Goal: Information Seeking & Learning: Learn about a topic

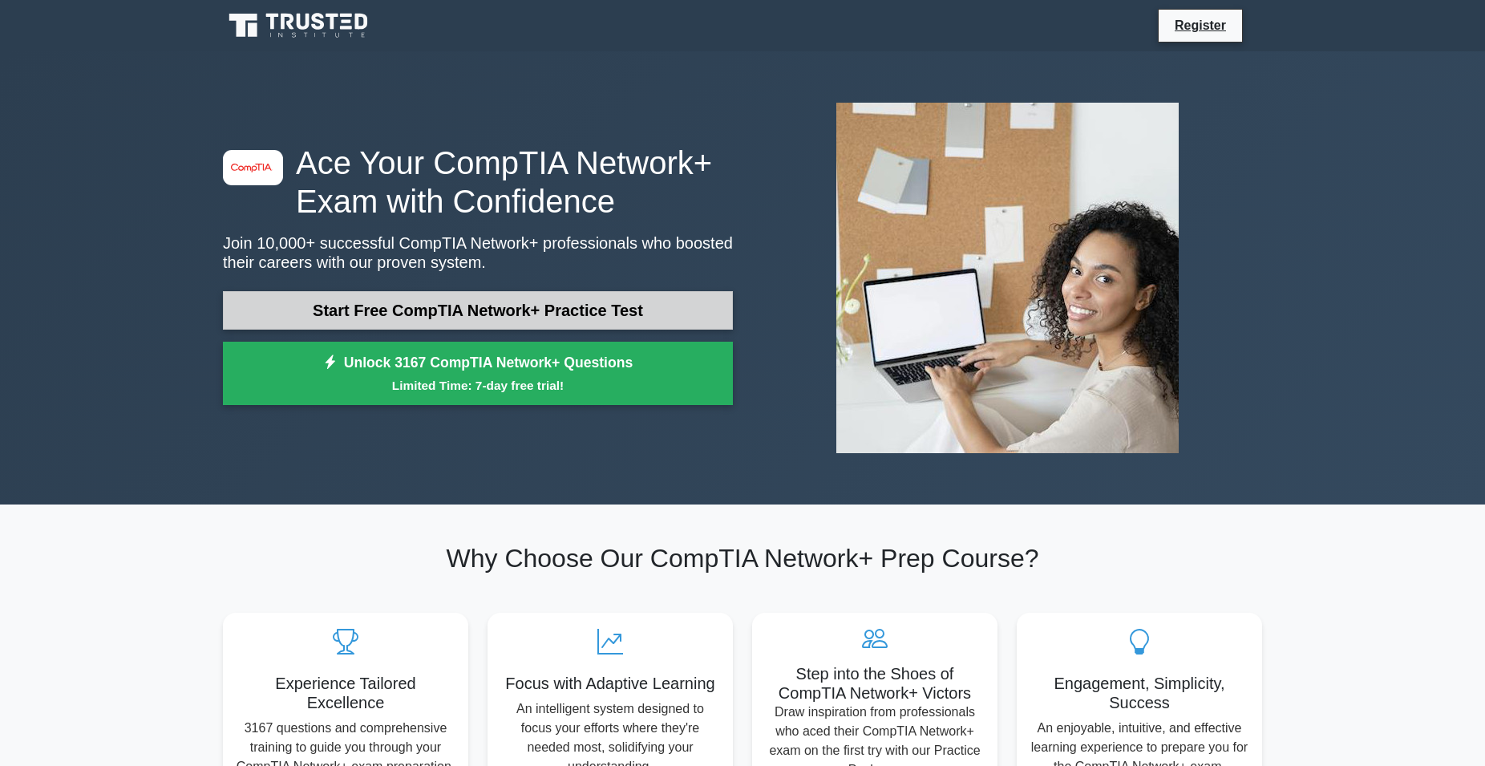
click at [410, 313] on link "Start Free CompTIA Network+ Practice Test" at bounding box center [478, 310] width 510 height 38
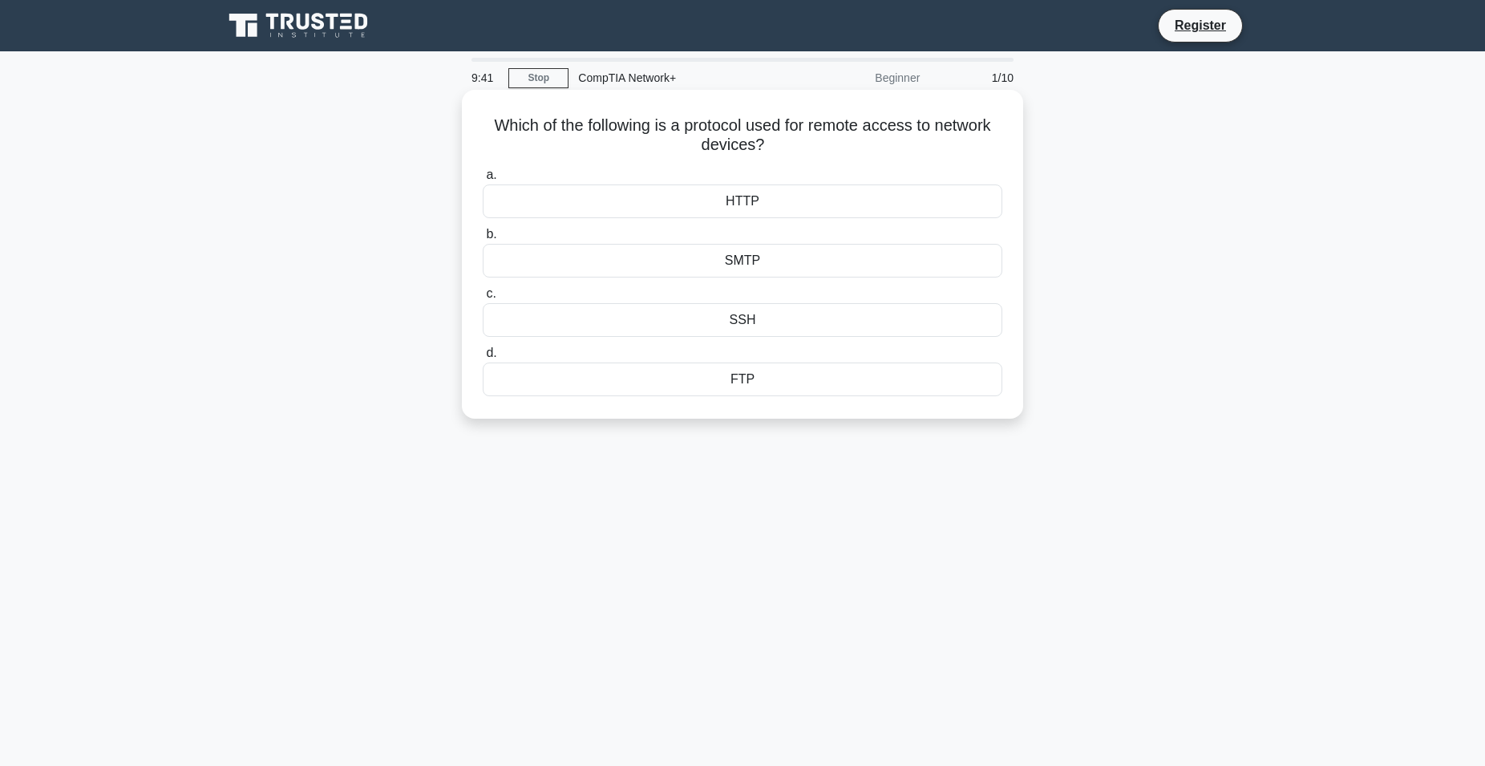
click at [775, 385] on div "FTP" at bounding box center [743, 379] width 520 height 34
click at [483, 358] on input "d. FTP" at bounding box center [483, 353] width 0 height 10
click at [806, 314] on div "Deep packet inspection" at bounding box center [743, 320] width 520 height 34
click at [483, 299] on input "c. Deep packet inspection" at bounding box center [483, 294] width 0 height 10
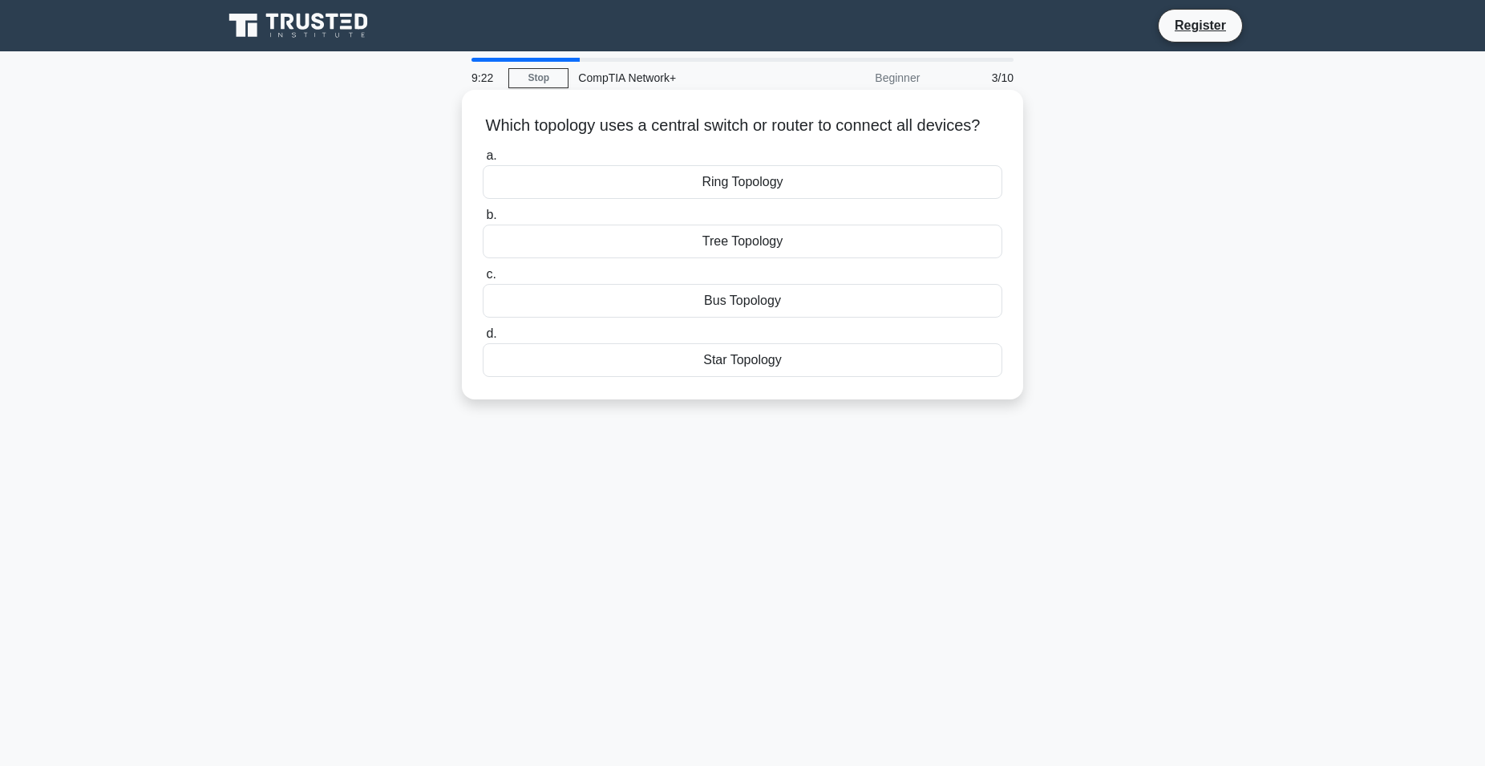
click at [793, 363] on div "Star Topology" at bounding box center [743, 360] width 520 height 34
click at [483, 339] on input "d. Star Topology" at bounding box center [483, 334] width 0 height 10
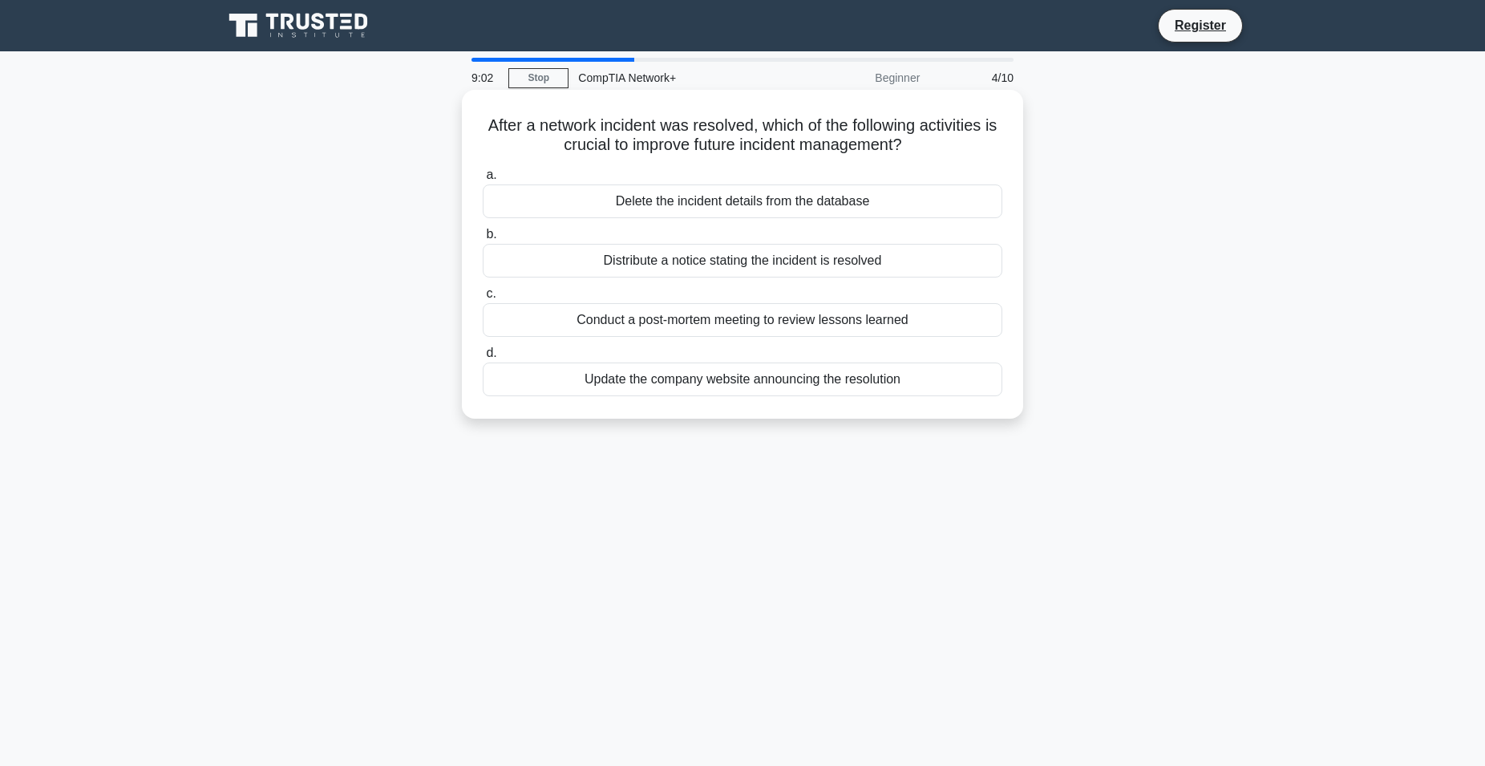
click at [750, 261] on div "Distribute a notice stating the incident is resolved" at bounding box center [743, 261] width 520 height 34
click at [483, 240] on input "b. Distribute a notice stating the incident is resolved" at bounding box center [483, 234] width 0 height 10
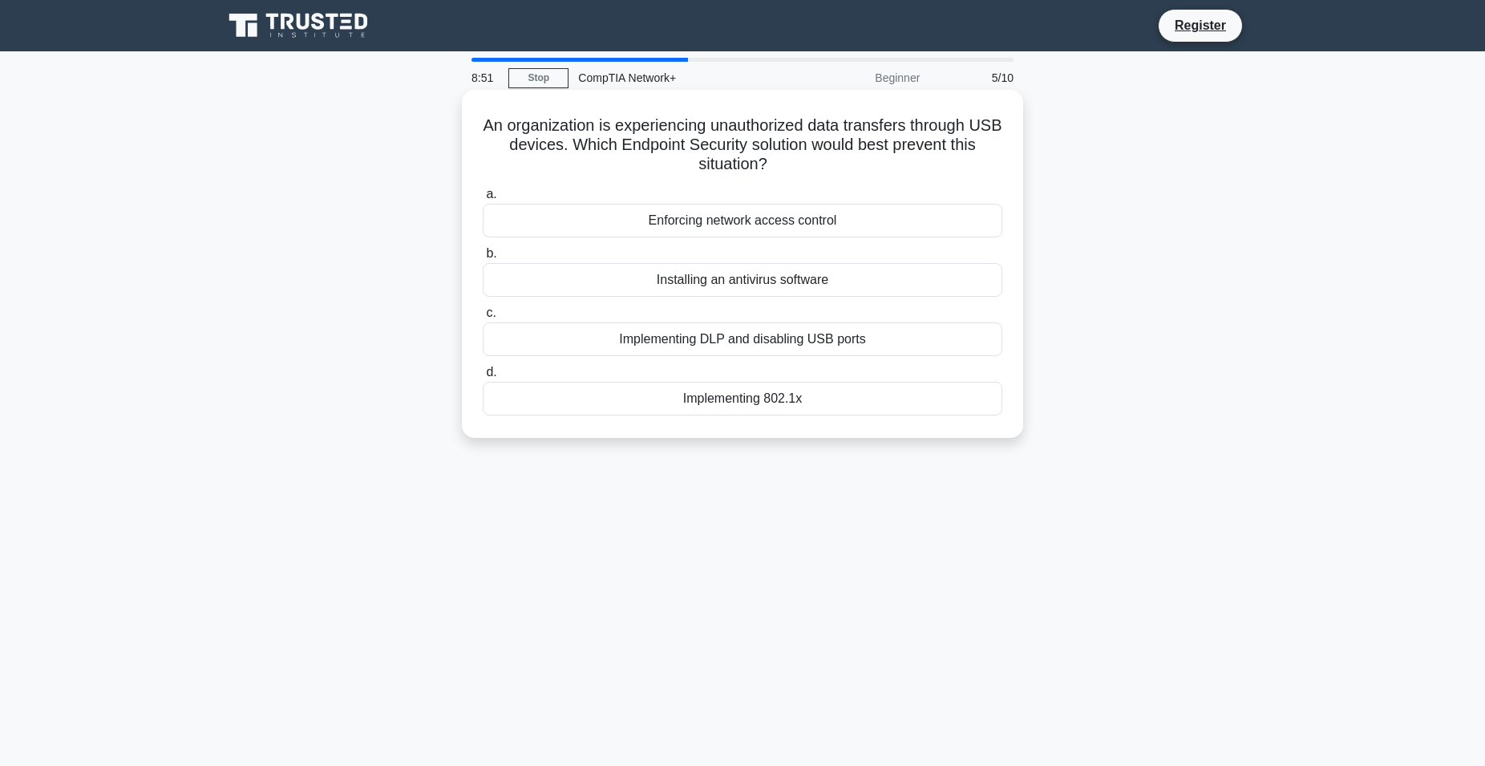
click at [779, 217] on div "Enforcing network access control" at bounding box center [743, 221] width 520 height 34
click at [483, 200] on input "a. Enforcing network access control" at bounding box center [483, 194] width 0 height 10
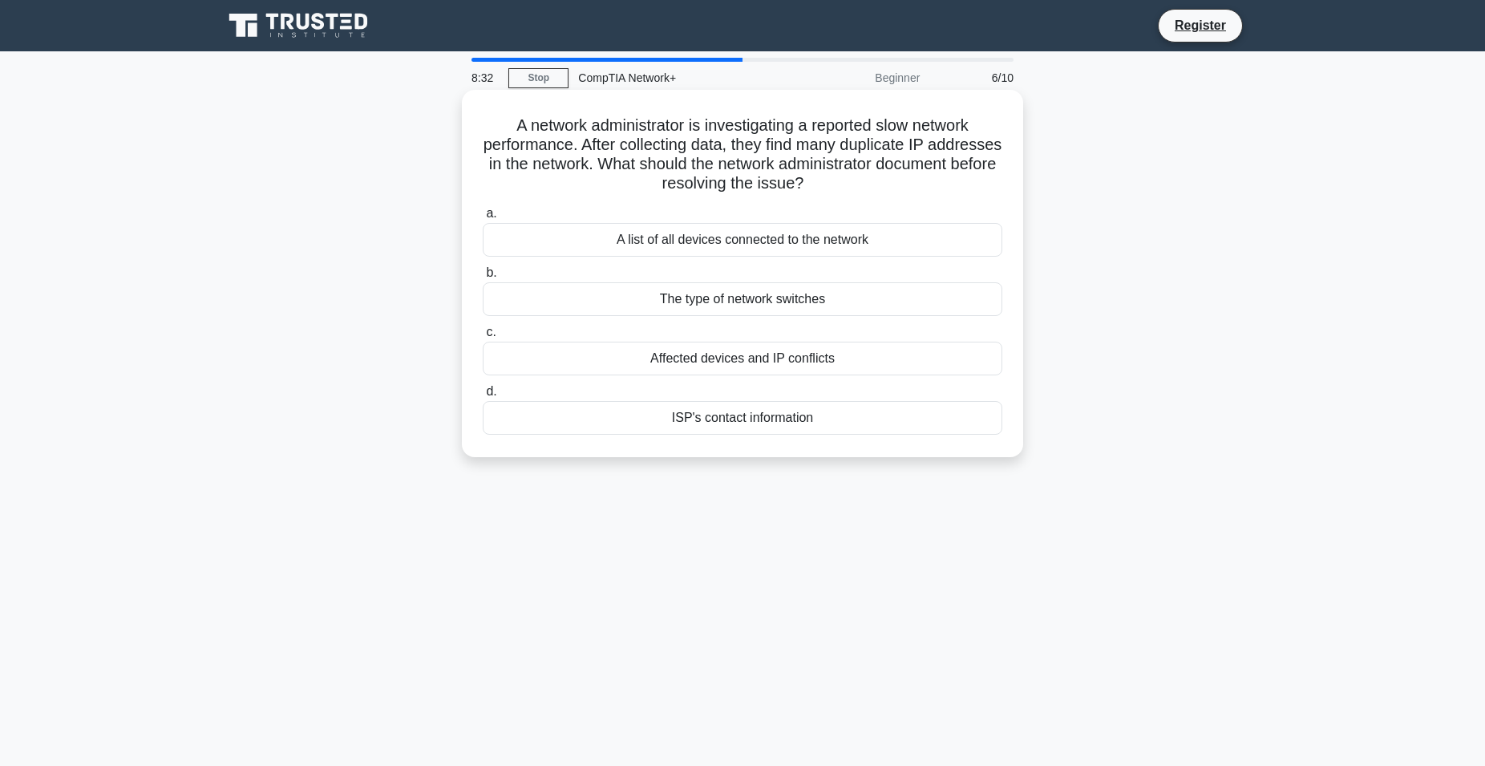
click at [621, 361] on div "Affected devices and IP conflicts" at bounding box center [743, 359] width 520 height 34
click at [483, 338] on input "c. Affected devices and IP conflicts" at bounding box center [483, 332] width 0 height 10
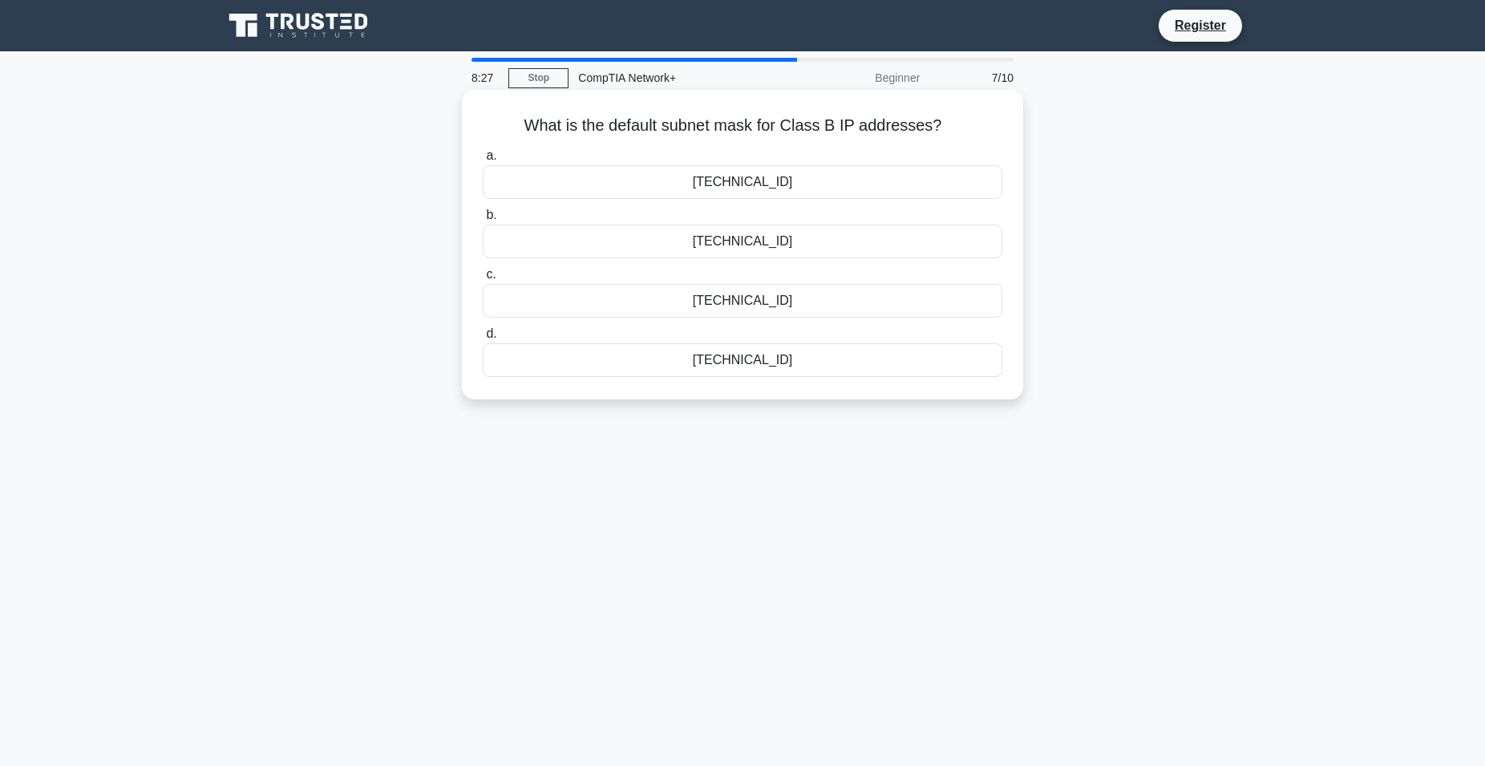
click at [650, 183] on div "255.255.0.0" at bounding box center [743, 182] width 520 height 34
click at [483, 161] on input "a. 255.255.0.0" at bounding box center [483, 156] width 0 height 10
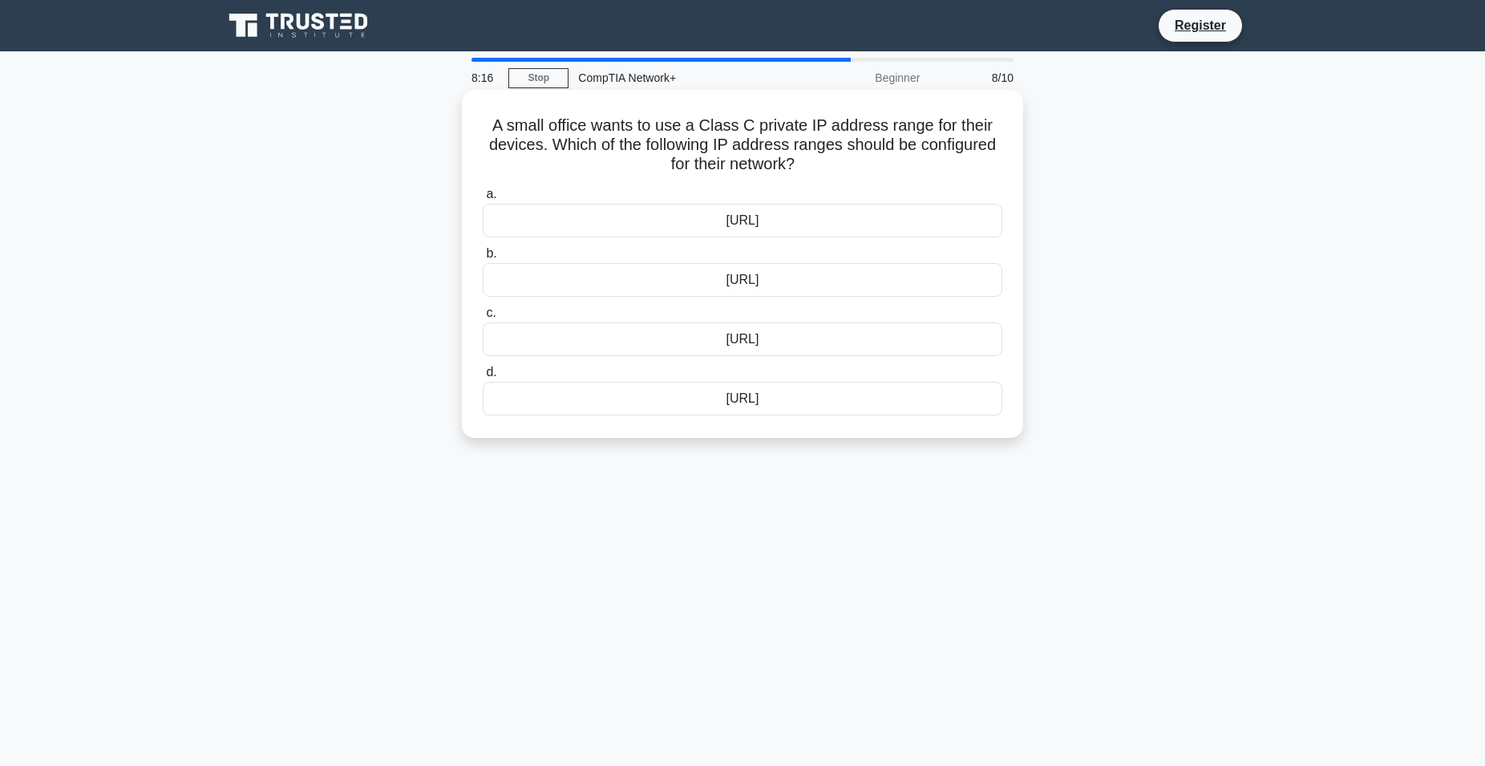
click at [662, 283] on div "192.168.0.0/16" at bounding box center [743, 280] width 520 height 34
click at [483, 259] on input "b. 192.168.0.0/16" at bounding box center [483, 254] width 0 height 10
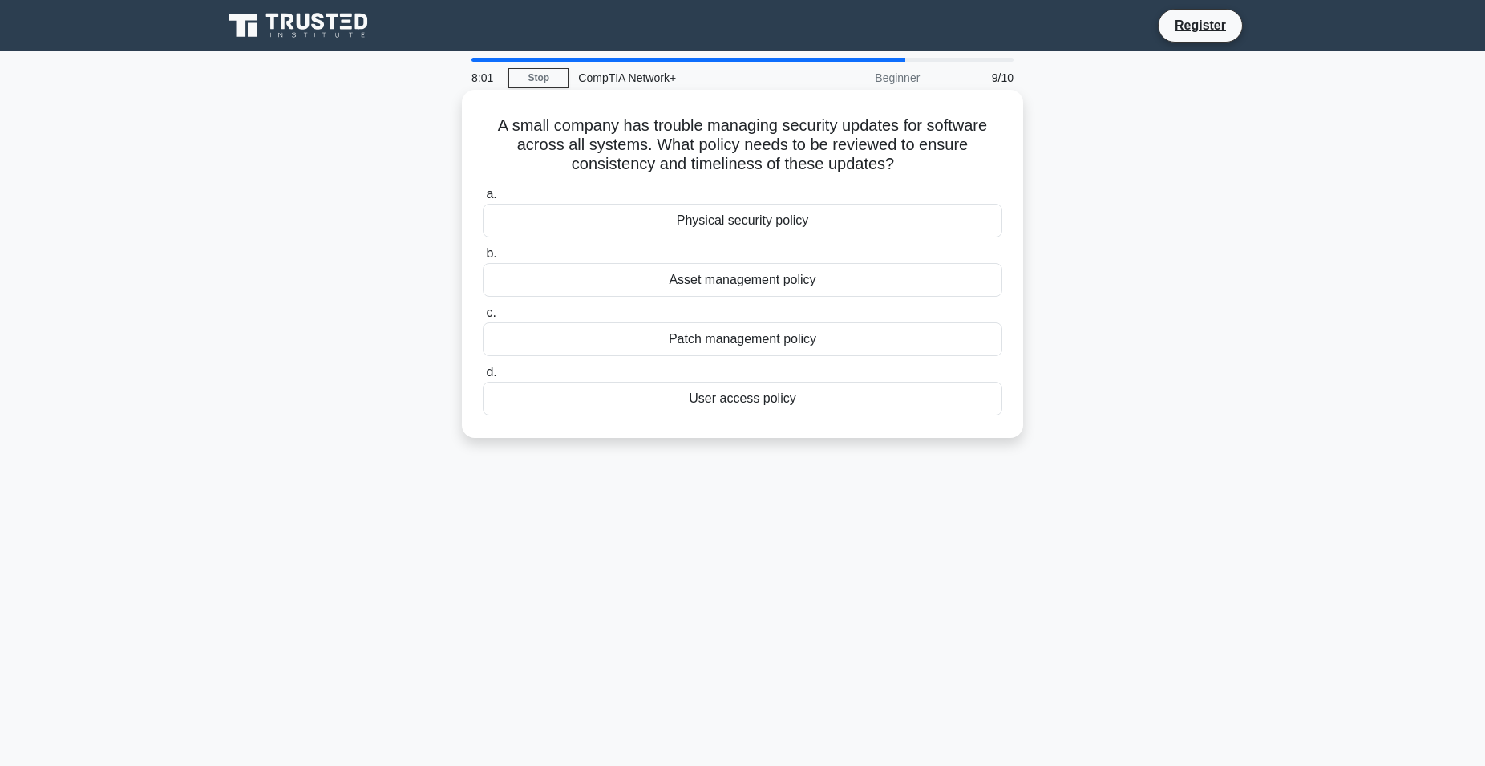
click at [610, 222] on div "Physical security policy" at bounding box center [743, 221] width 520 height 34
click at [483, 200] on input "a. Physical security policy" at bounding box center [483, 194] width 0 height 10
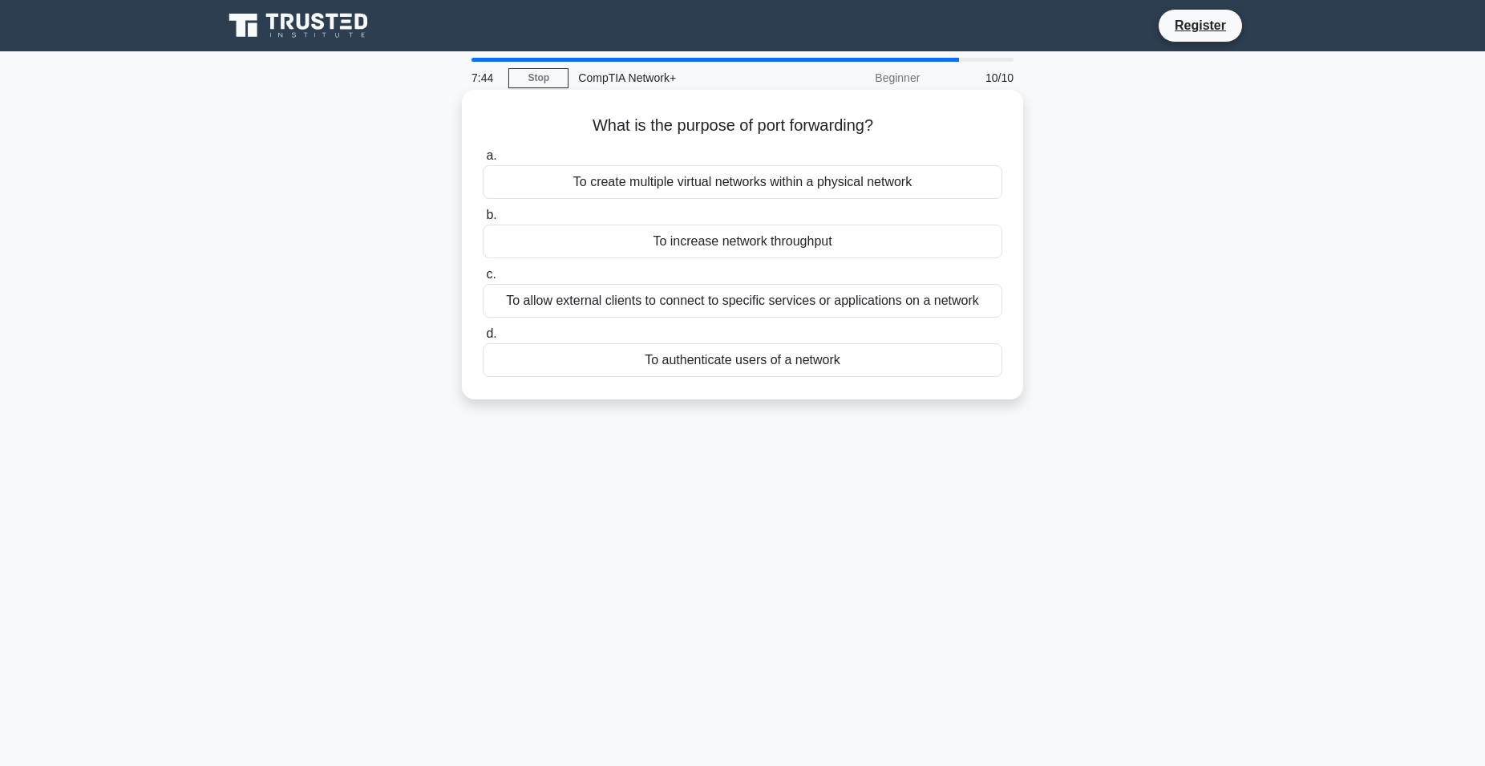
click at [643, 304] on div "To allow external clients to connect to specific services or applications on a …" at bounding box center [743, 301] width 520 height 34
click at [483, 280] on input "c. To allow external clients to connect to specific services or applications on…" at bounding box center [483, 274] width 0 height 10
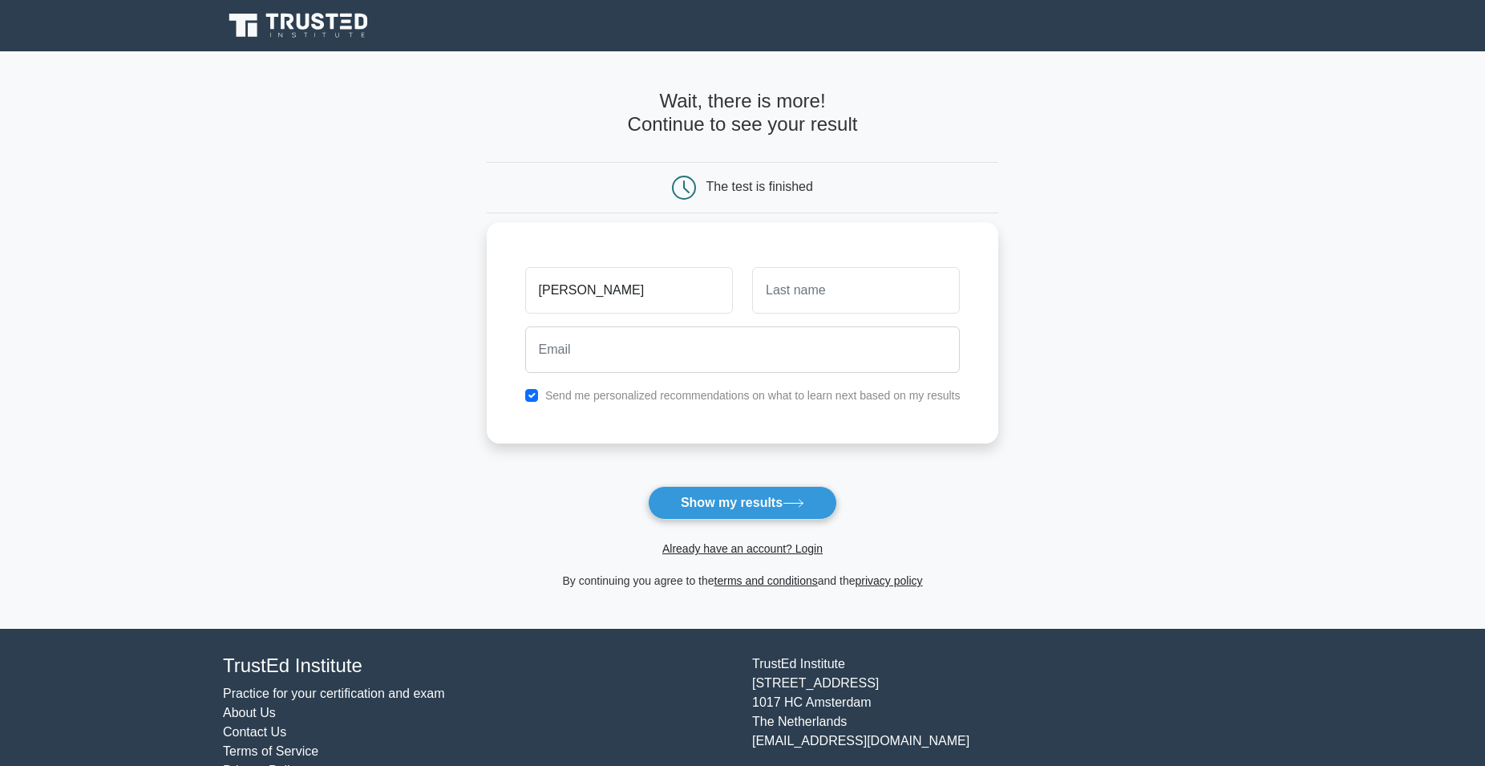
type input "[PERSON_NAME]"
type input "Palmer"
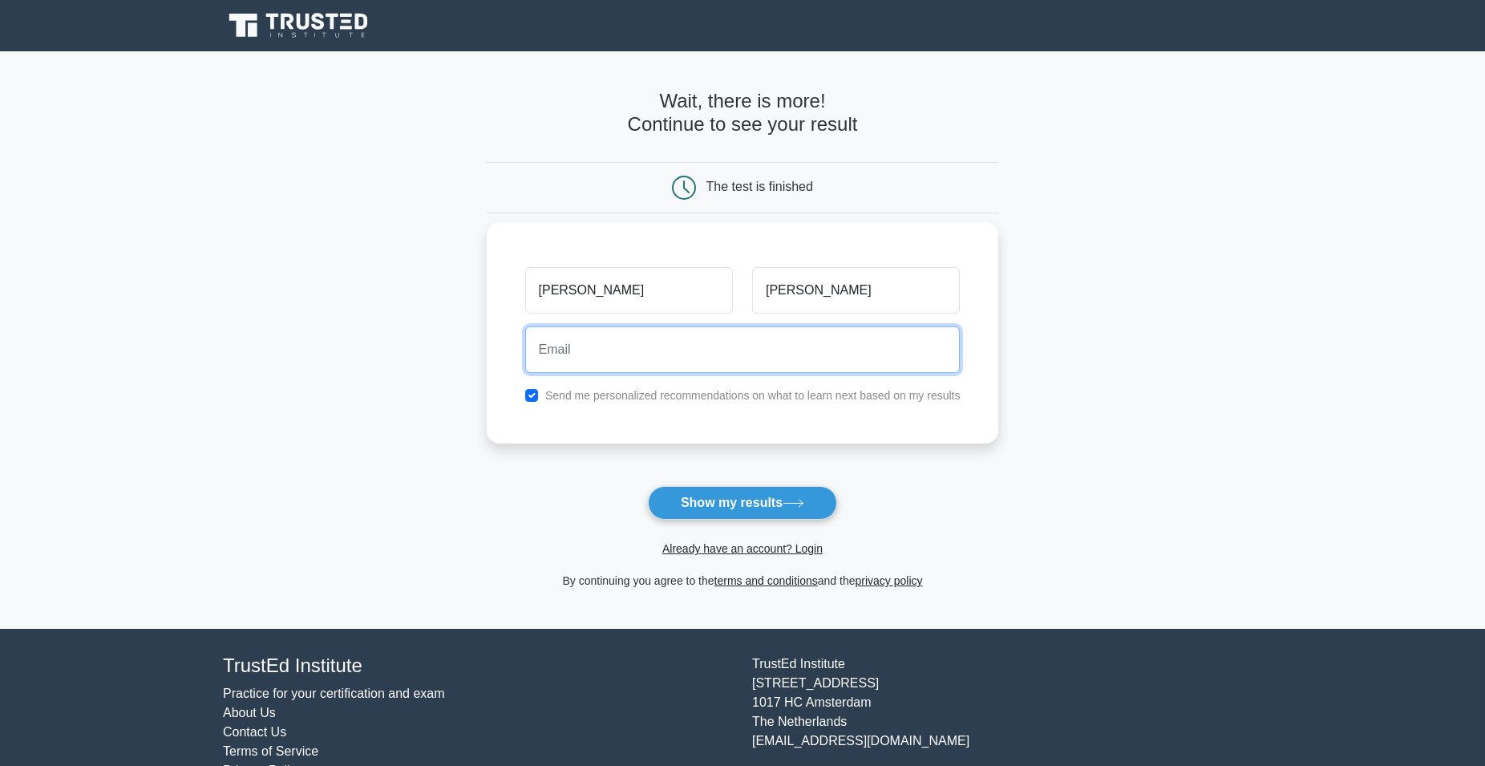
click at [714, 361] on input "email" at bounding box center [742, 349] width 435 height 47
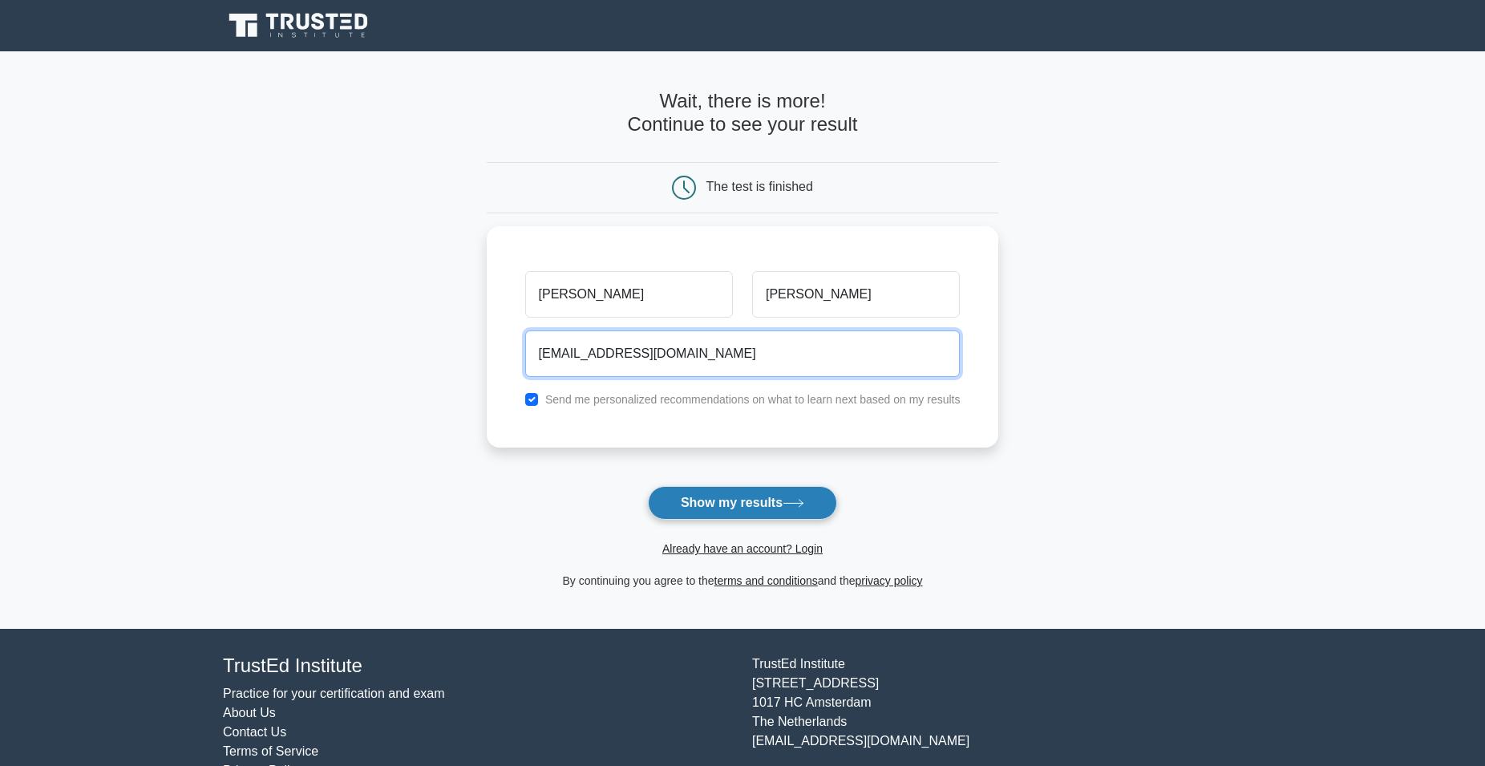
type input "palmerjre@bellsouth.net"
click at [729, 499] on button "Show my results" at bounding box center [742, 503] width 189 height 34
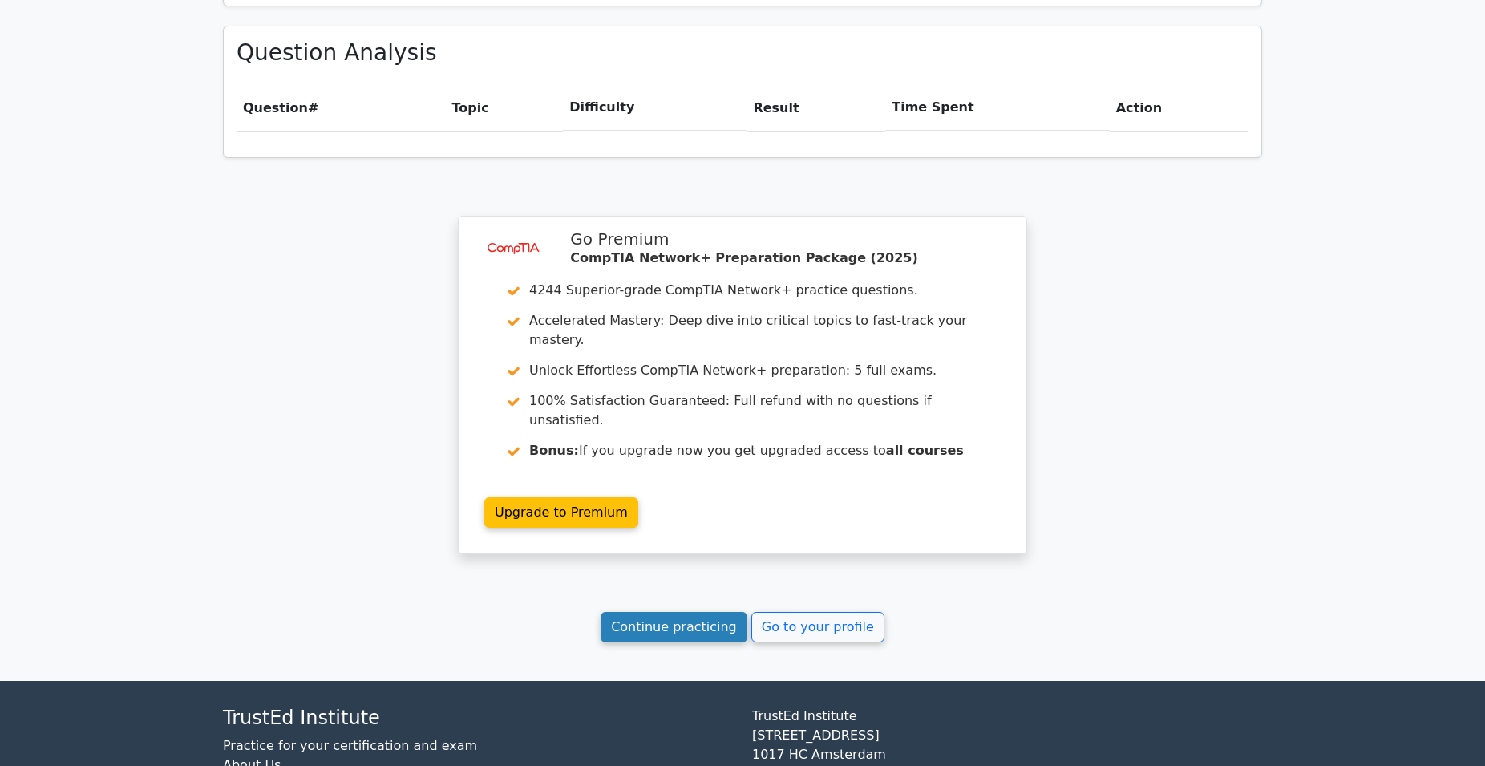
scroll to position [1078, 0]
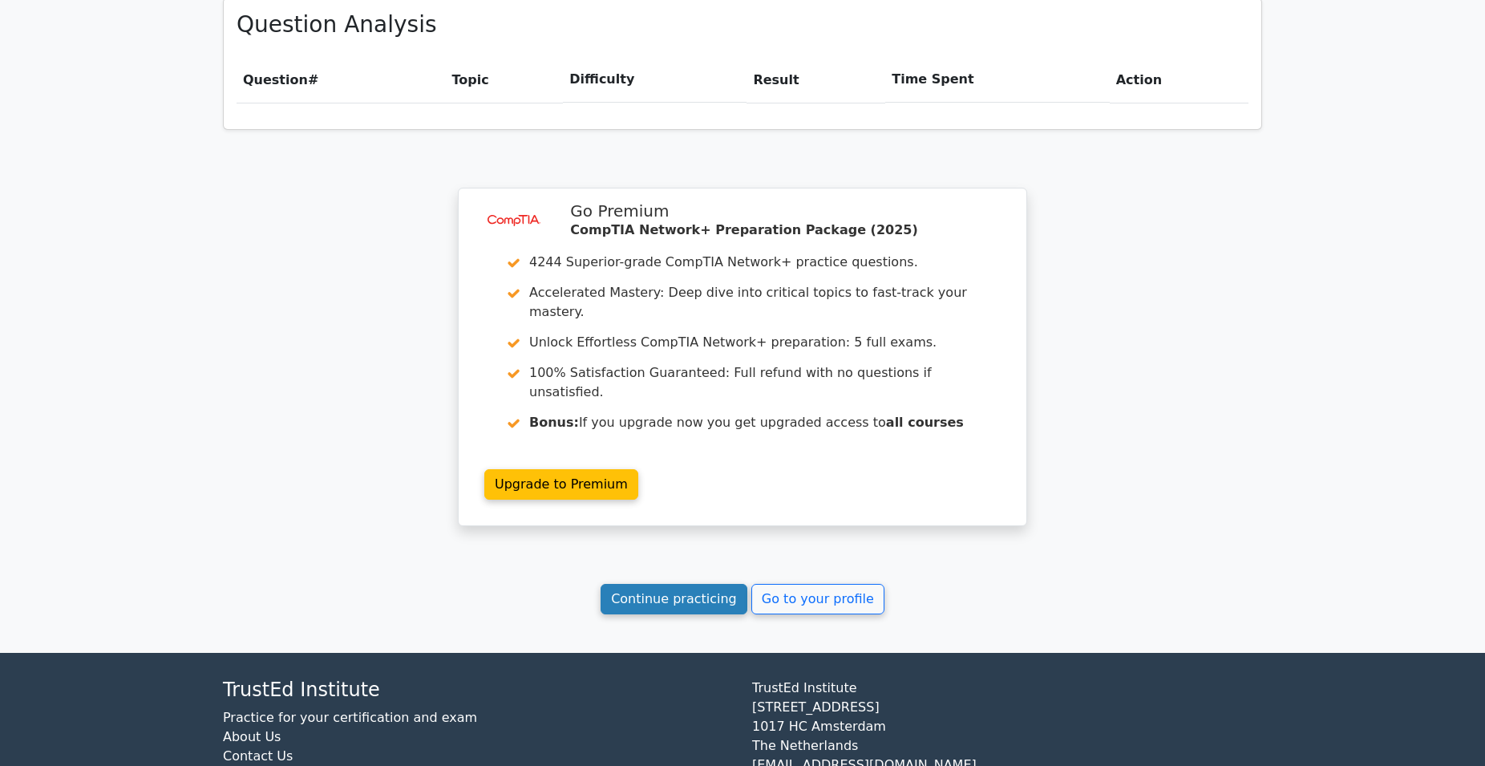
click at [686, 584] on link "Continue practicing" at bounding box center [674, 599] width 147 height 30
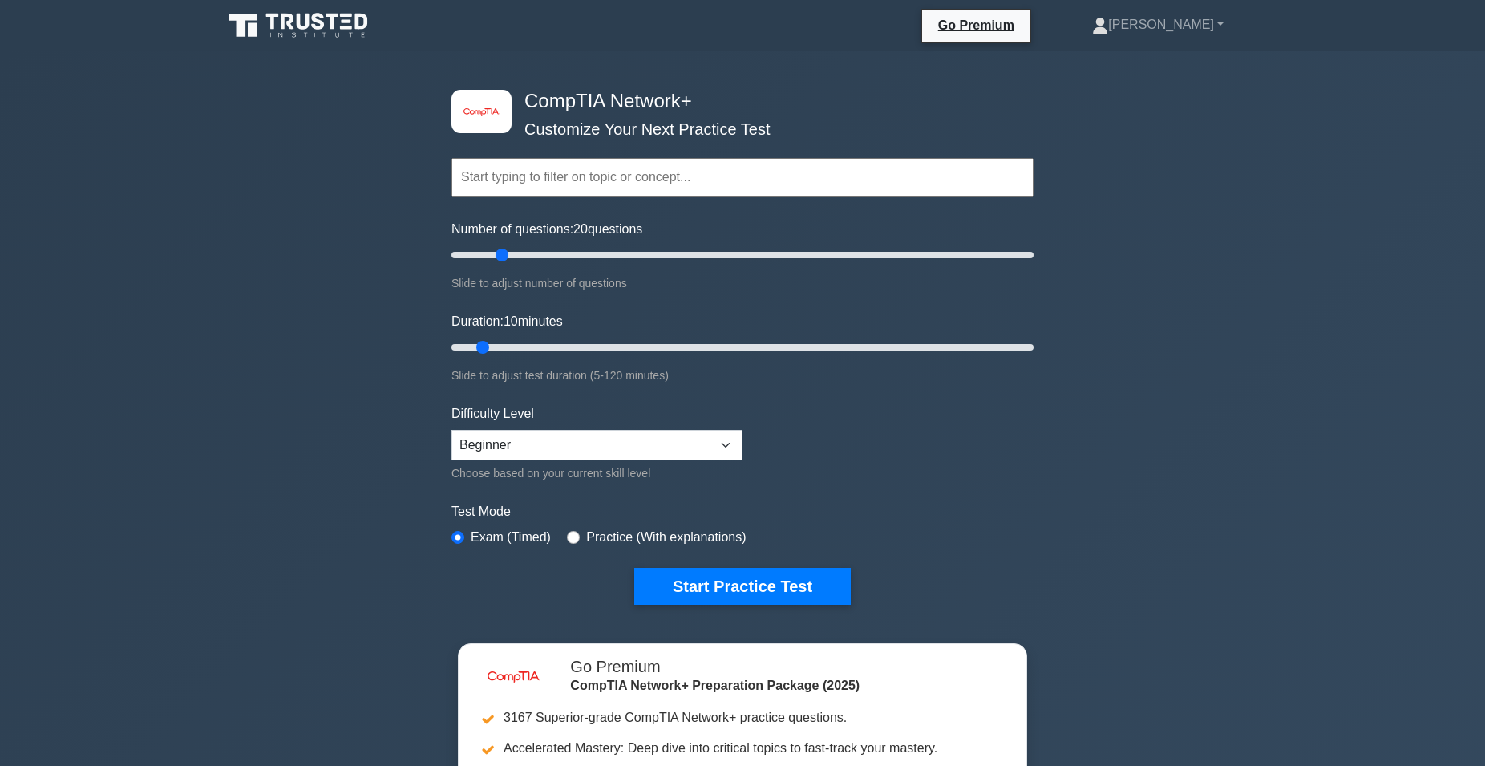
drag, startPoint x: 474, startPoint y: 252, endPoint x: 508, endPoint y: 257, distance: 34.8
type input "20"
click at [508, 257] on input "Number of questions: 20 questions" at bounding box center [742, 254] width 582 height 19
click at [451, 430] on select "Beginner Intermediate Expert" at bounding box center [596, 445] width 291 height 30
click at [576, 443] on select "Beginner Intermediate Expert" at bounding box center [596, 445] width 291 height 30
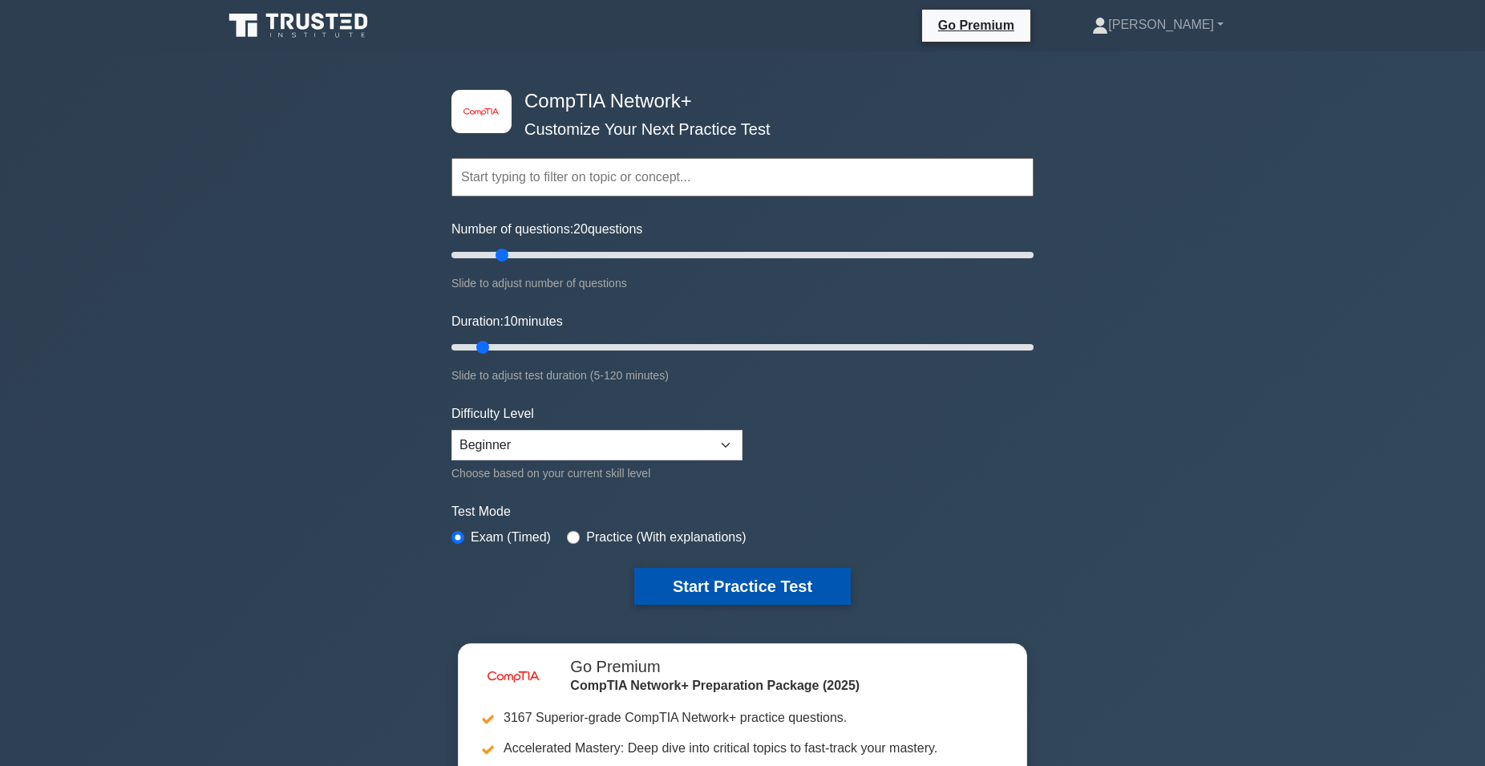
click at [718, 589] on button "Start Practice Test" at bounding box center [742, 586] width 216 height 37
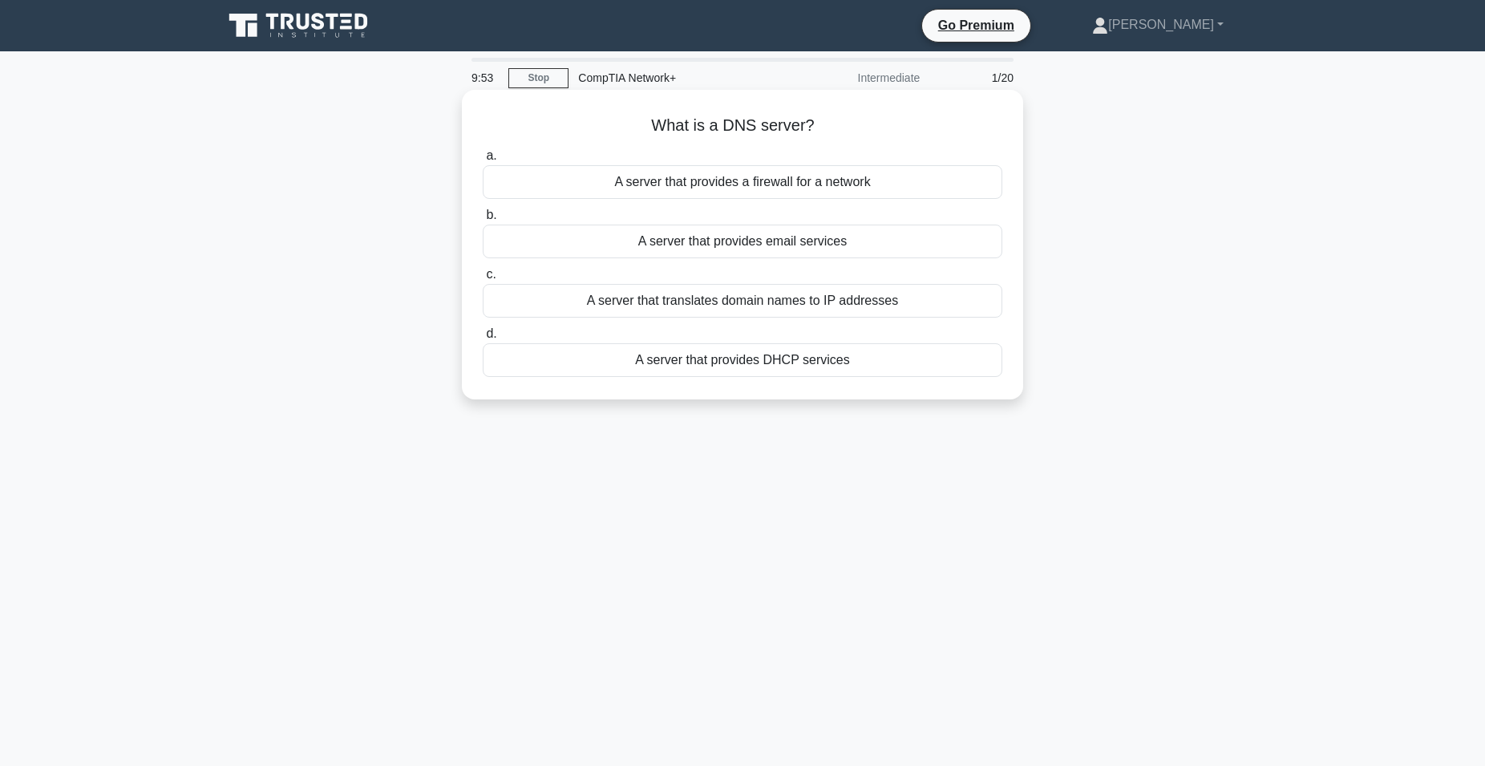
click at [593, 248] on div "A server that provides email services" at bounding box center [743, 242] width 520 height 34
click at [483, 220] on input "b. A server that provides email services" at bounding box center [483, 215] width 0 height 10
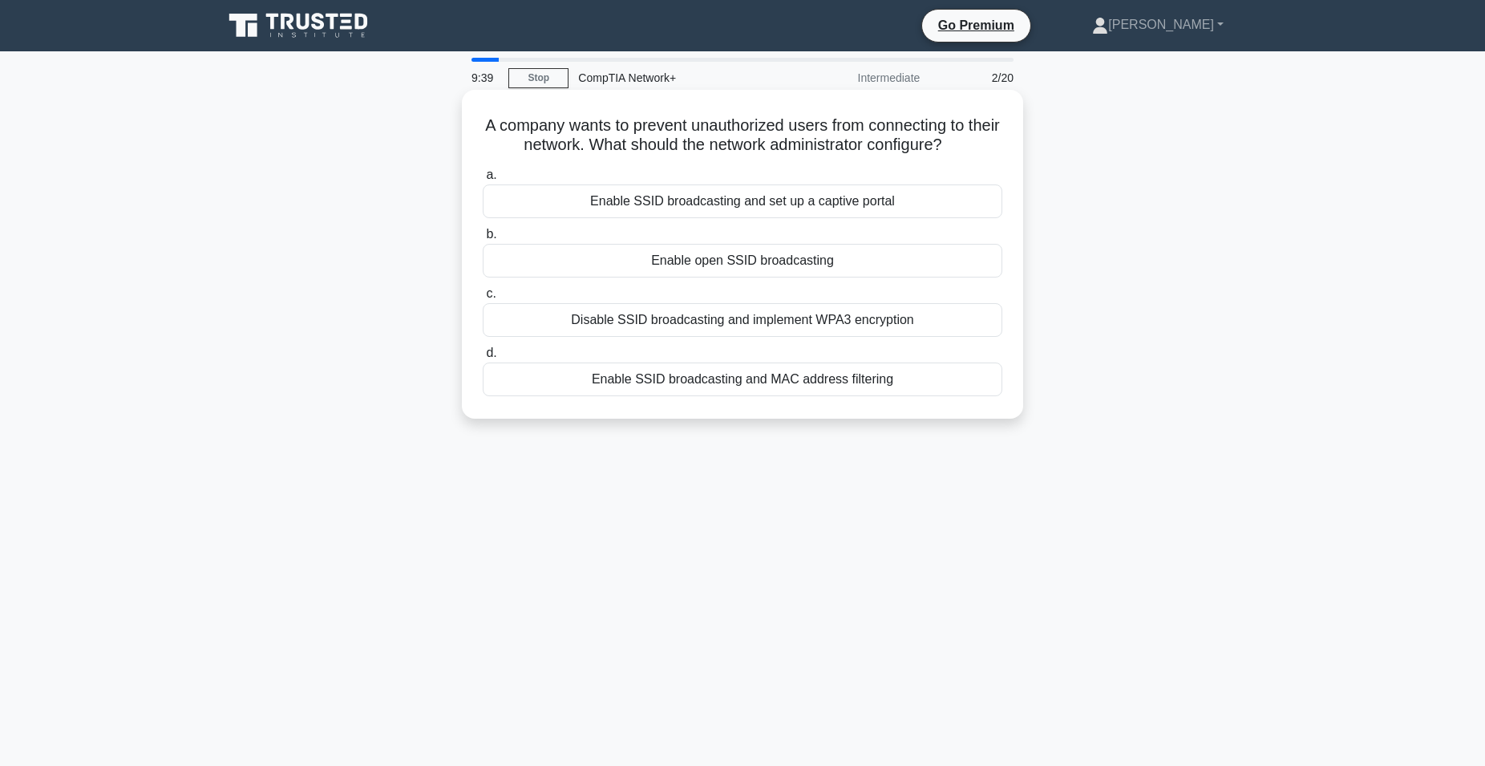
click at [532, 318] on div "Disable SSID broadcasting and implement WPA3 encryption" at bounding box center [743, 320] width 520 height 34
click at [483, 299] on input "c. Disable SSID broadcasting and implement WPA3 encryption" at bounding box center [483, 294] width 0 height 10
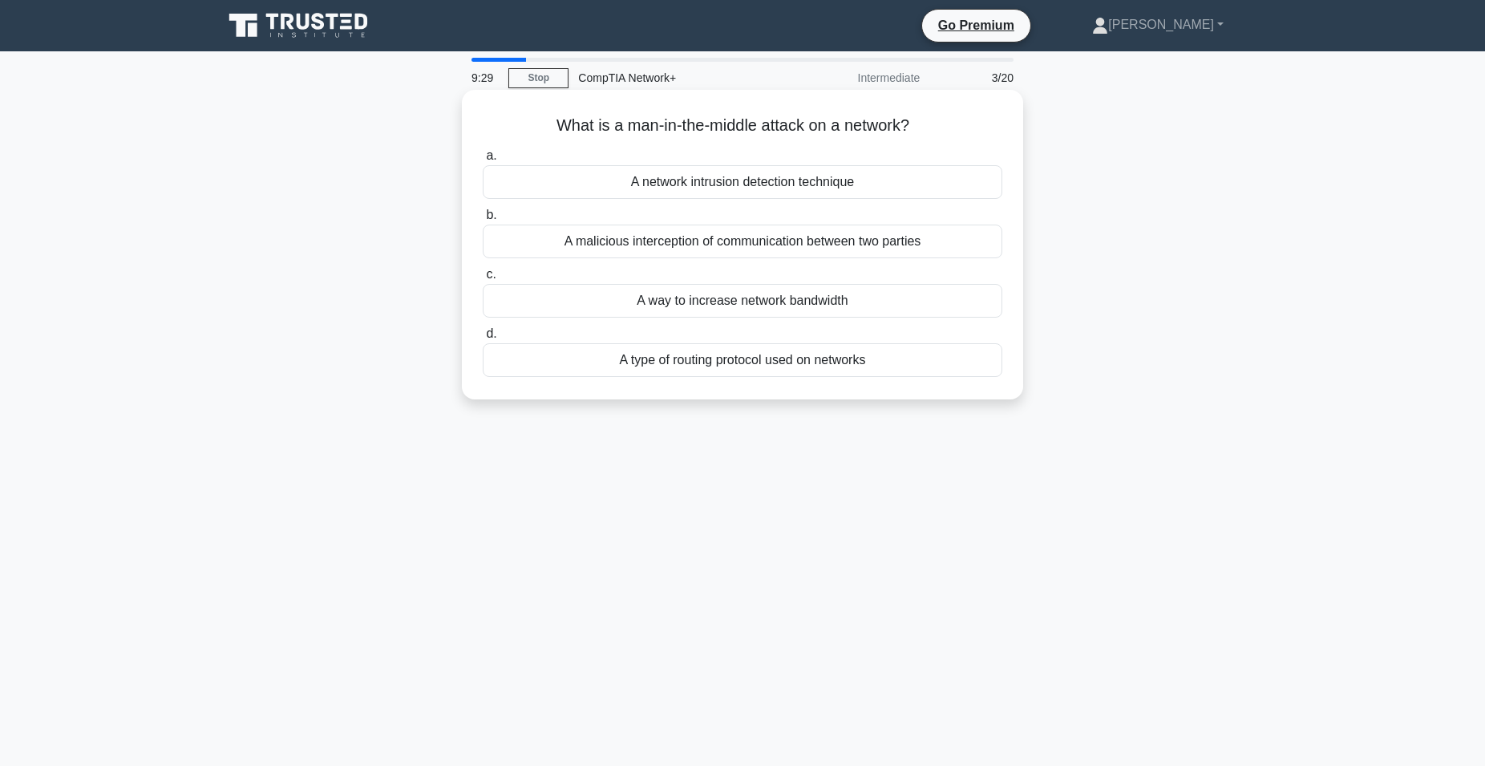
click at [528, 250] on div "A malicious interception of communication between two parties" at bounding box center [743, 242] width 520 height 34
click at [483, 220] on input "b. A malicious interception of communication between two parties" at bounding box center [483, 215] width 0 height 10
click at [569, 297] on div "To connect multiple devices on a single network" at bounding box center [743, 301] width 520 height 34
click at [483, 280] on input "c. To connect multiple devices on a single network" at bounding box center [483, 274] width 0 height 10
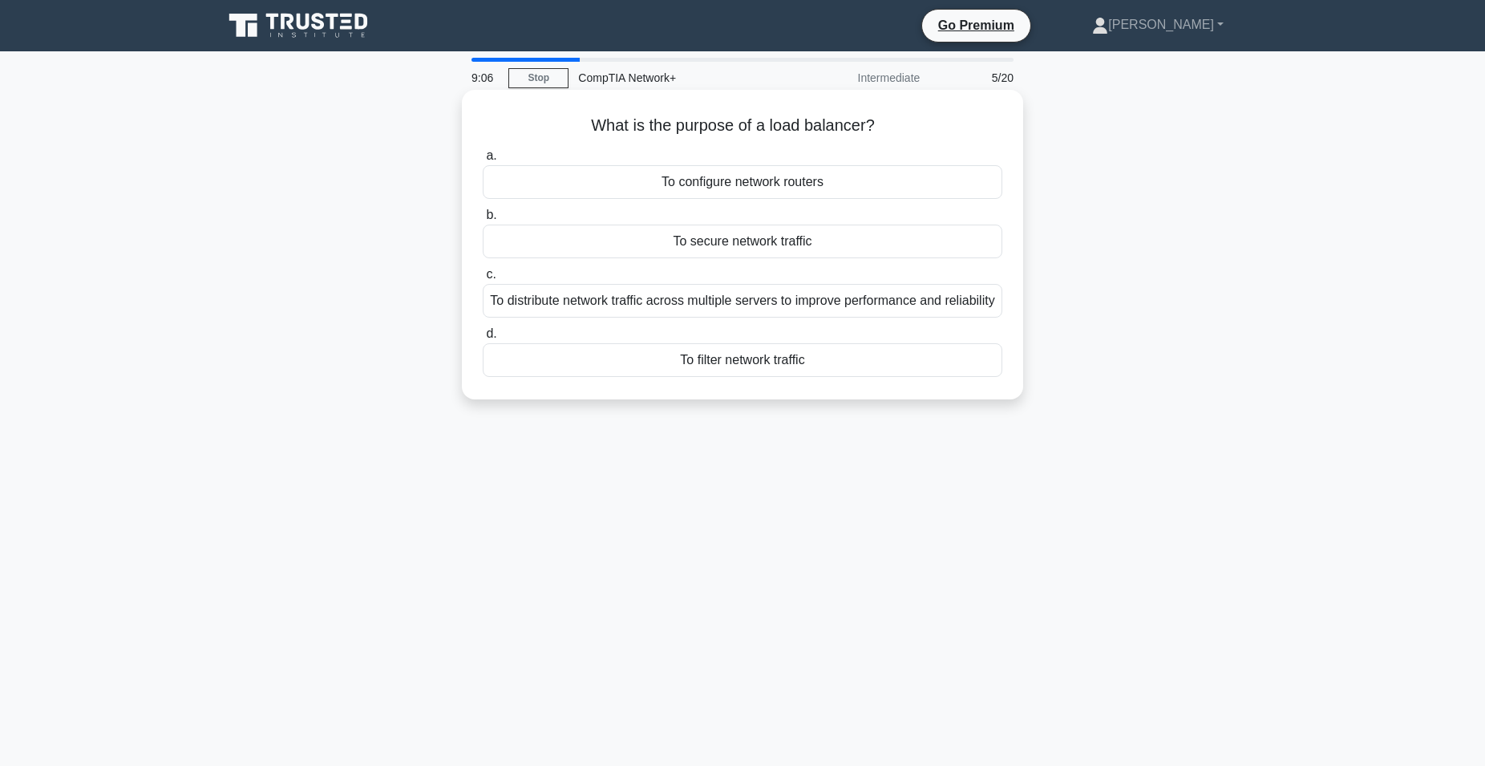
click at [617, 318] on div "To distribute network traffic across multiple servers to improve performance an…" at bounding box center [743, 301] width 520 height 34
click at [483, 280] on input "c. To distribute network traffic across multiple servers to improve performance…" at bounding box center [483, 274] width 0 height 10
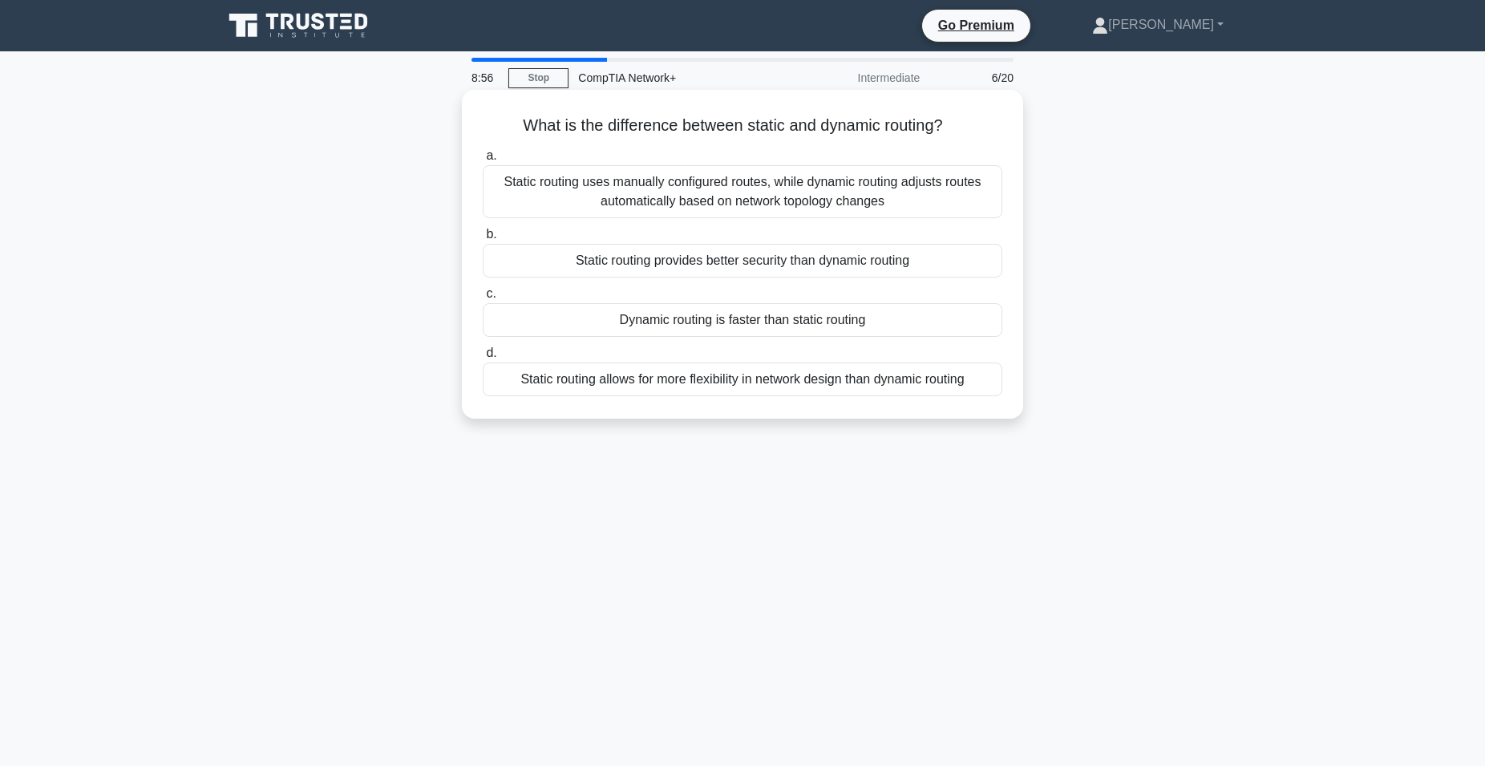
click at [553, 200] on div "Static routing uses manually configured routes, while dynamic routing adjusts r…" at bounding box center [743, 191] width 520 height 53
click at [483, 161] on input "a. Static routing uses manually configured routes, while dynamic routing adjust…" at bounding box center [483, 156] width 0 height 10
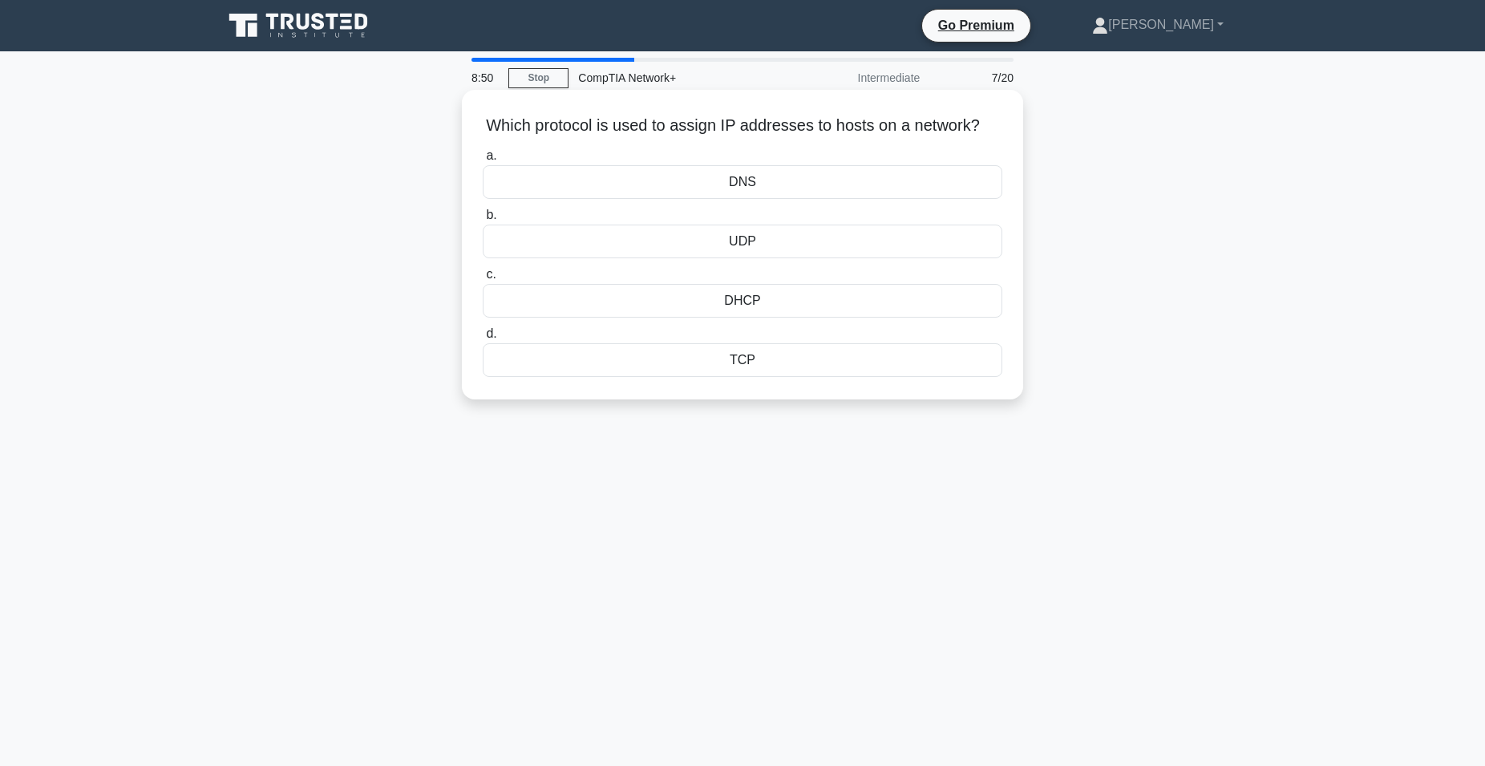
click at [690, 301] on div "DHCP" at bounding box center [743, 301] width 520 height 34
click at [483, 280] on input "c. DHCP" at bounding box center [483, 274] width 0 height 10
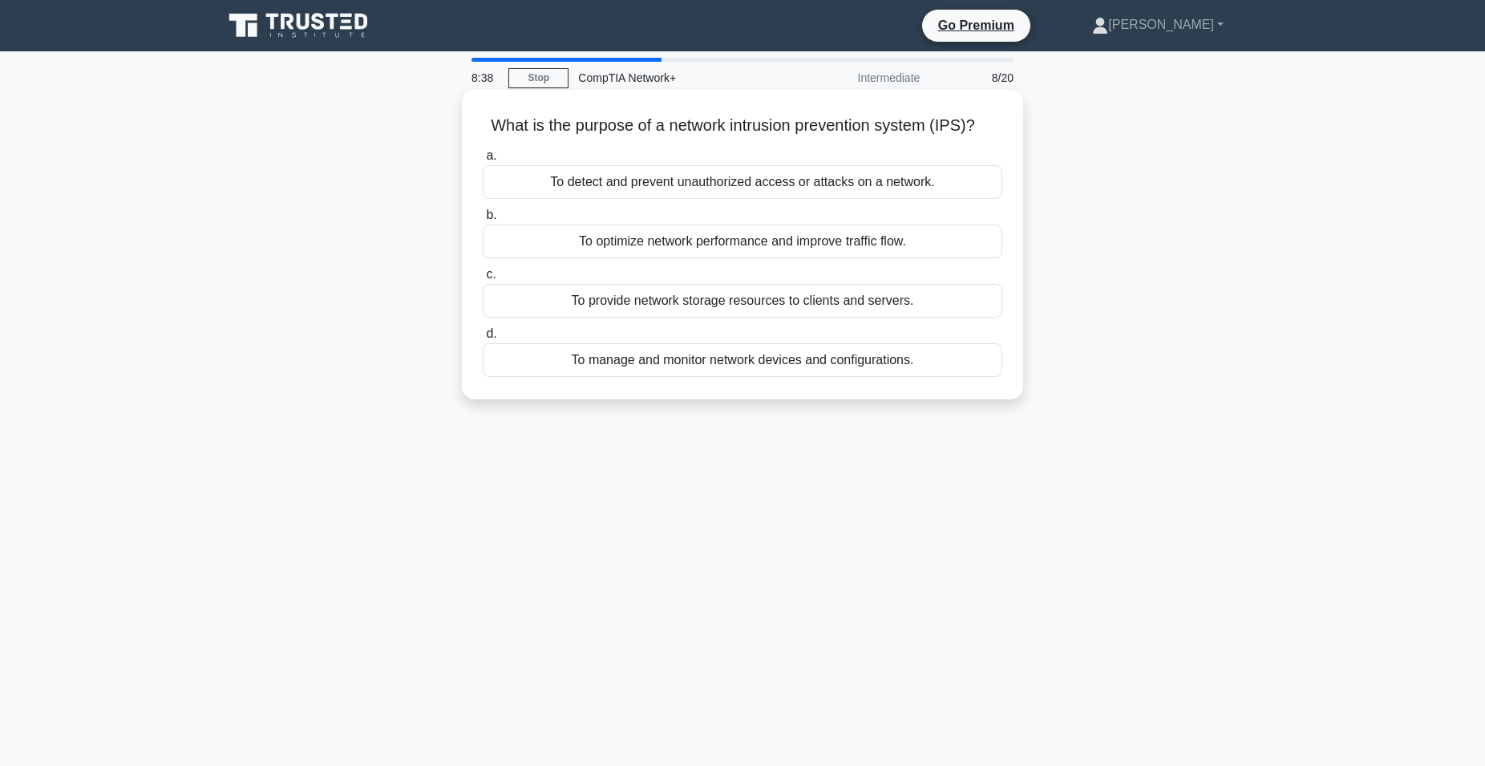
click at [649, 185] on div "To detect and prevent unauthorized access or attacks on a network." at bounding box center [743, 182] width 520 height 34
click at [483, 161] on input "a. To detect and prevent unauthorized access or attacks on a network." at bounding box center [483, 156] width 0 height 10
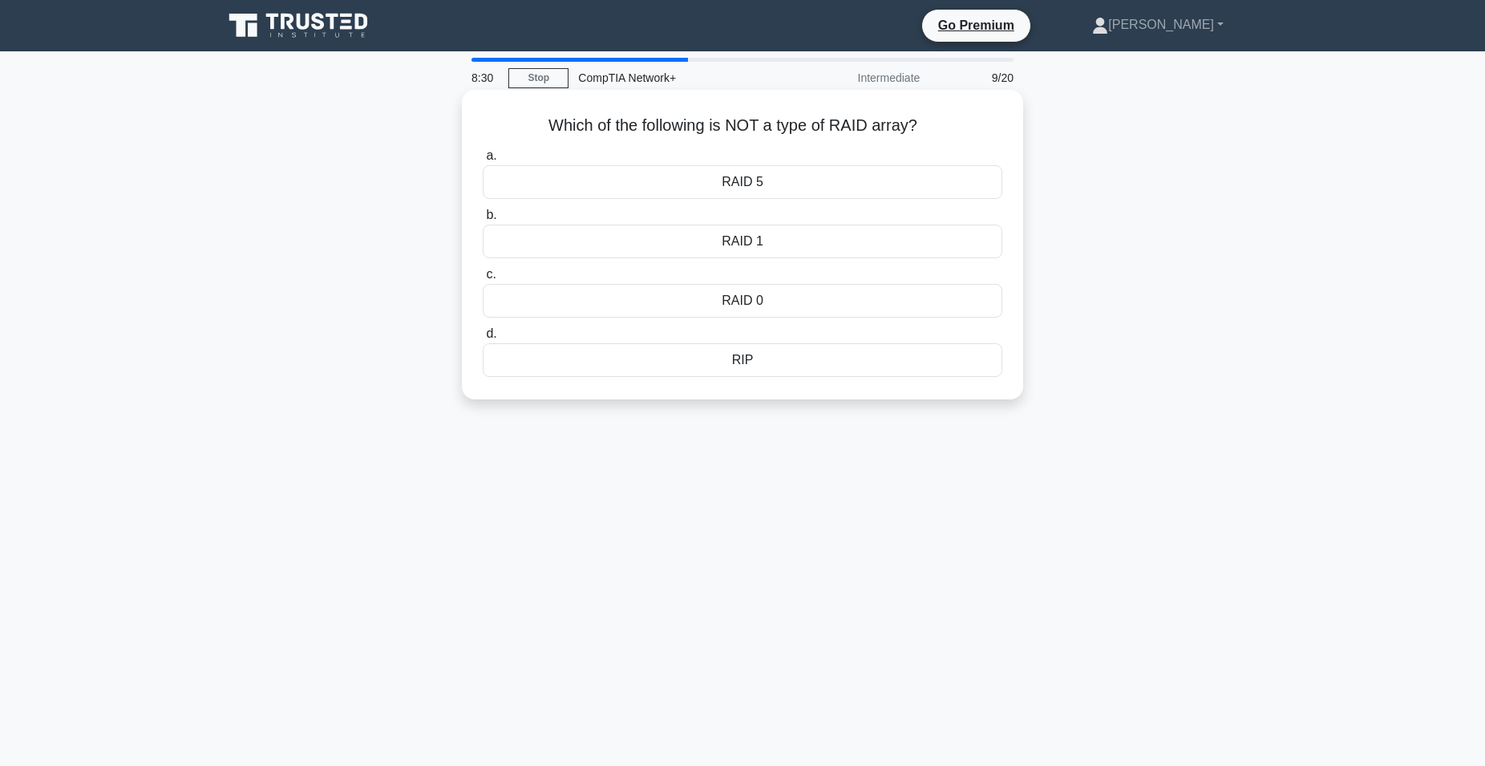
click at [666, 184] on div "RAID 5" at bounding box center [743, 182] width 520 height 34
click at [483, 161] on input "a. RAID 5" at bounding box center [483, 156] width 0 height 10
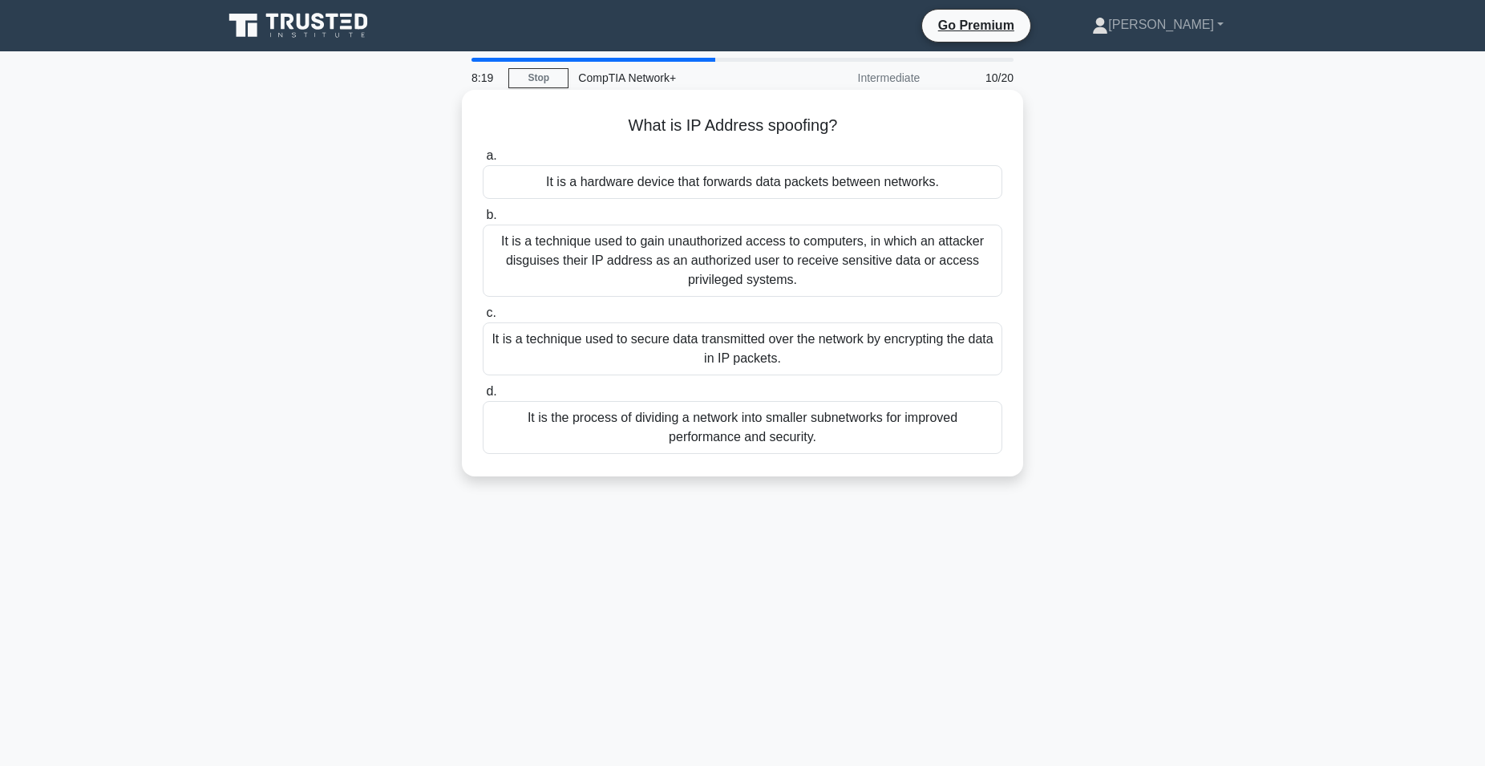
click at [636, 274] on div "It is a technique used to gain unauthorized access to computers, in which an at…" at bounding box center [743, 261] width 520 height 72
click at [483, 220] on input "b. It is a technique used to gain unauthorized access to computers, in which an…" at bounding box center [483, 215] width 0 height 10
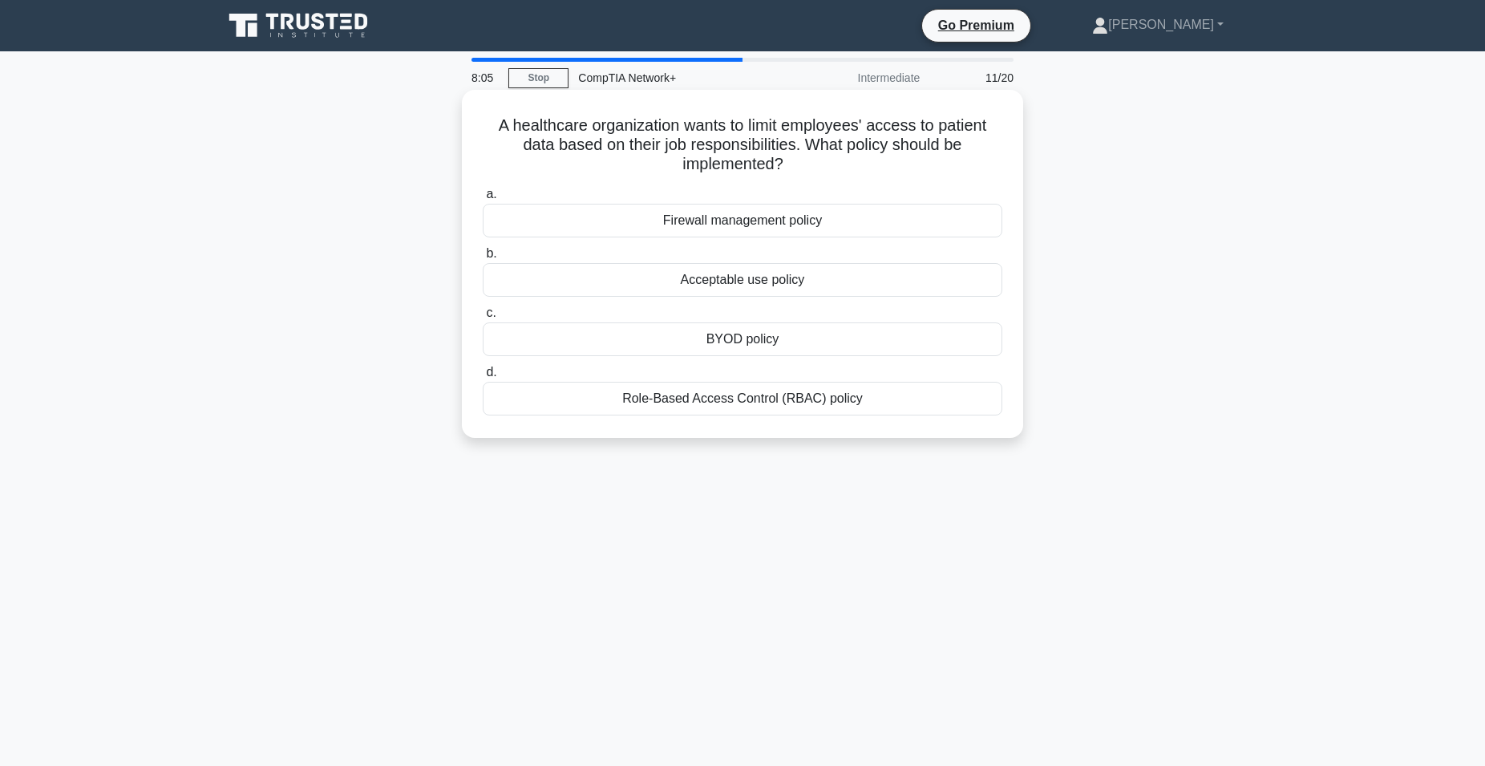
click at [570, 394] on div "Role-Based Access Control (RBAC) policy" at bounding box center [743, 399] width 520 height 34
click at [483, 378] on input "d. Role-Based Access Control (RBAC) policy" at bounding box center [483, 372] width 0 height 10
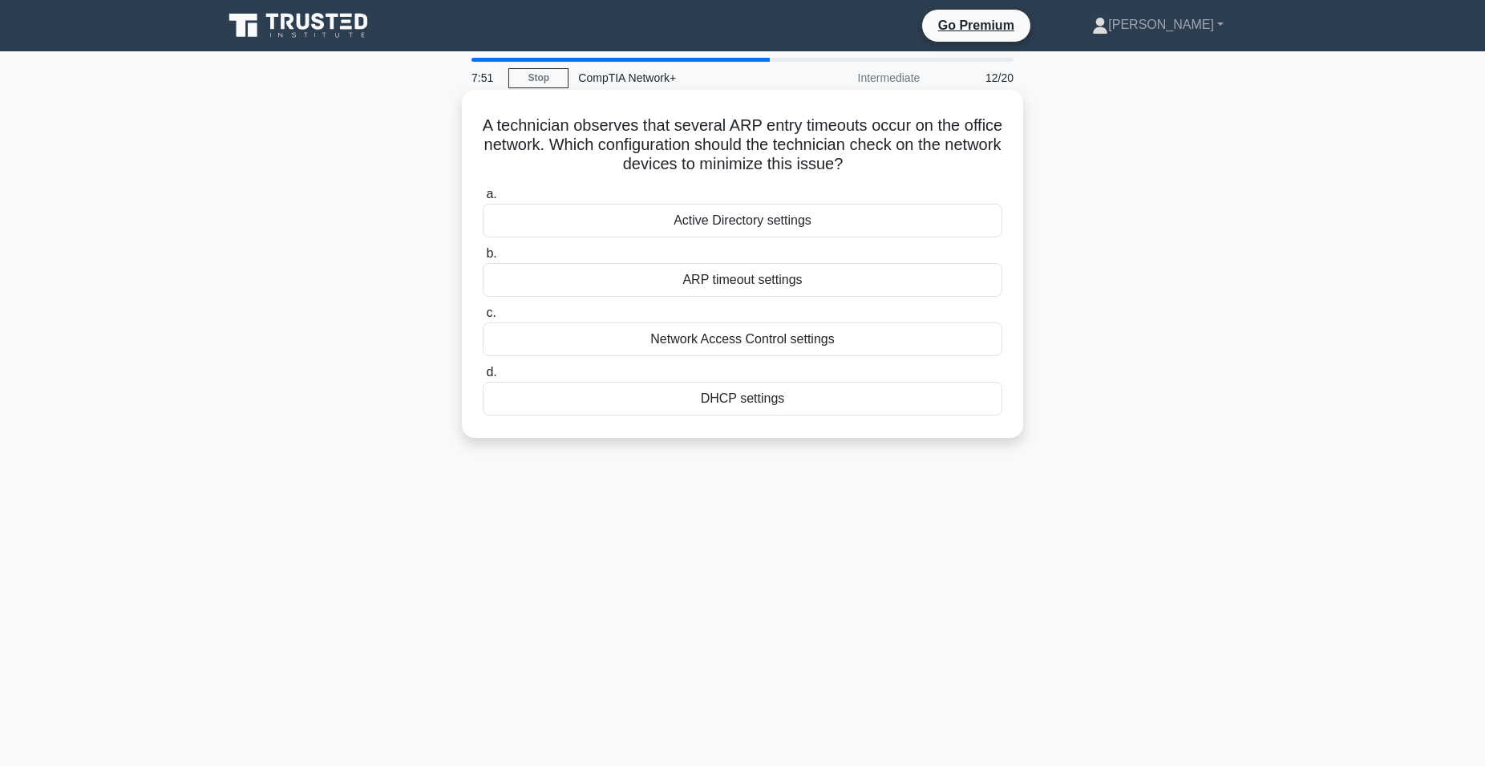
click at [606, 285] on div "ARP timeout settings" at bounding box center [743, 280] width 520 height 34
click at [483, 259] on input "b. ARP timeout settings" at bounding box center [483, 254] width 0 height 10
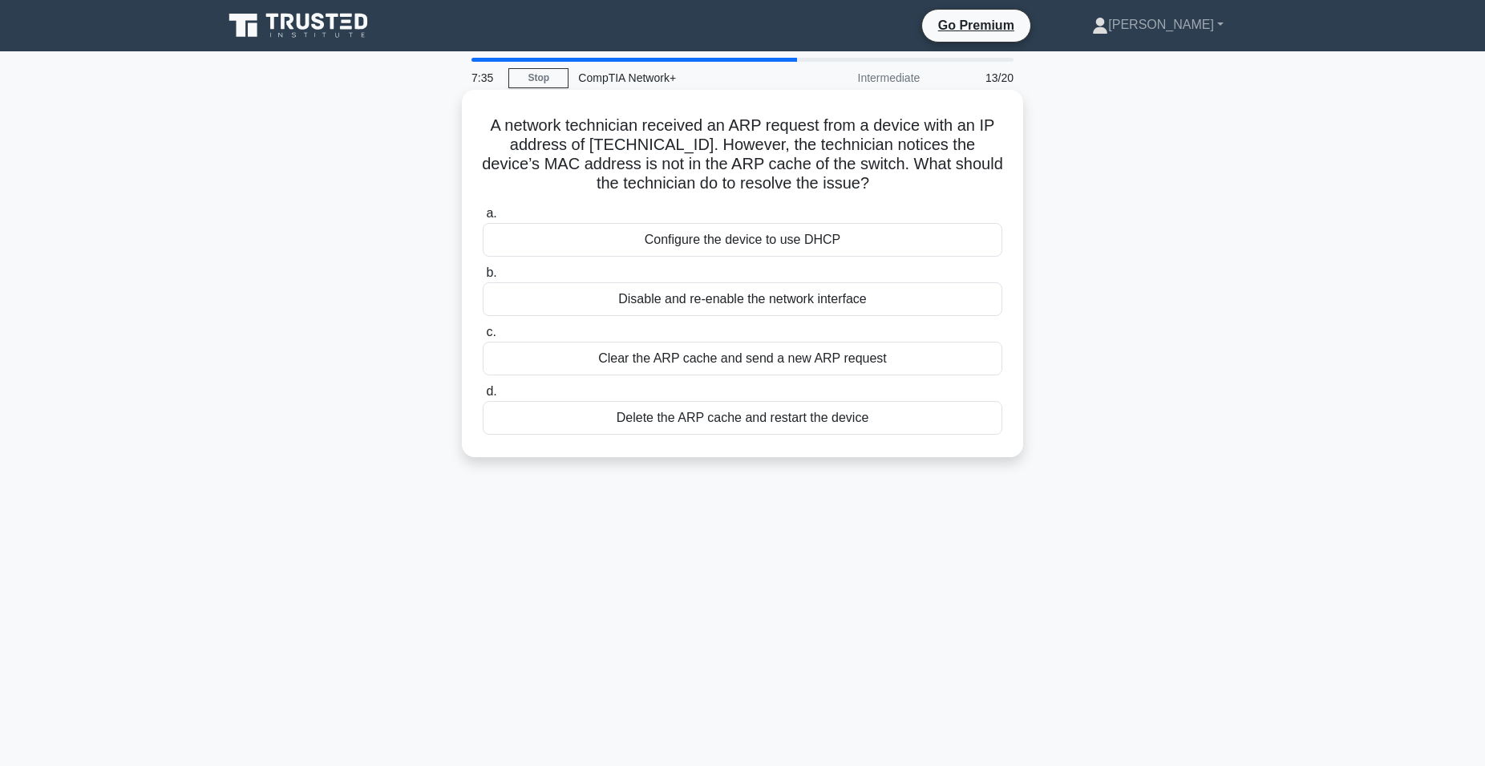
click at [574, 360] on div "Clear the ARP cache and send a new ARP request" at bounding box center [743, 359] width 520 height 34
click at [483, 338] on input "c. Clear the ARP cache and send a new ARP request" at bounding box center [483, 332] width 0 height 10
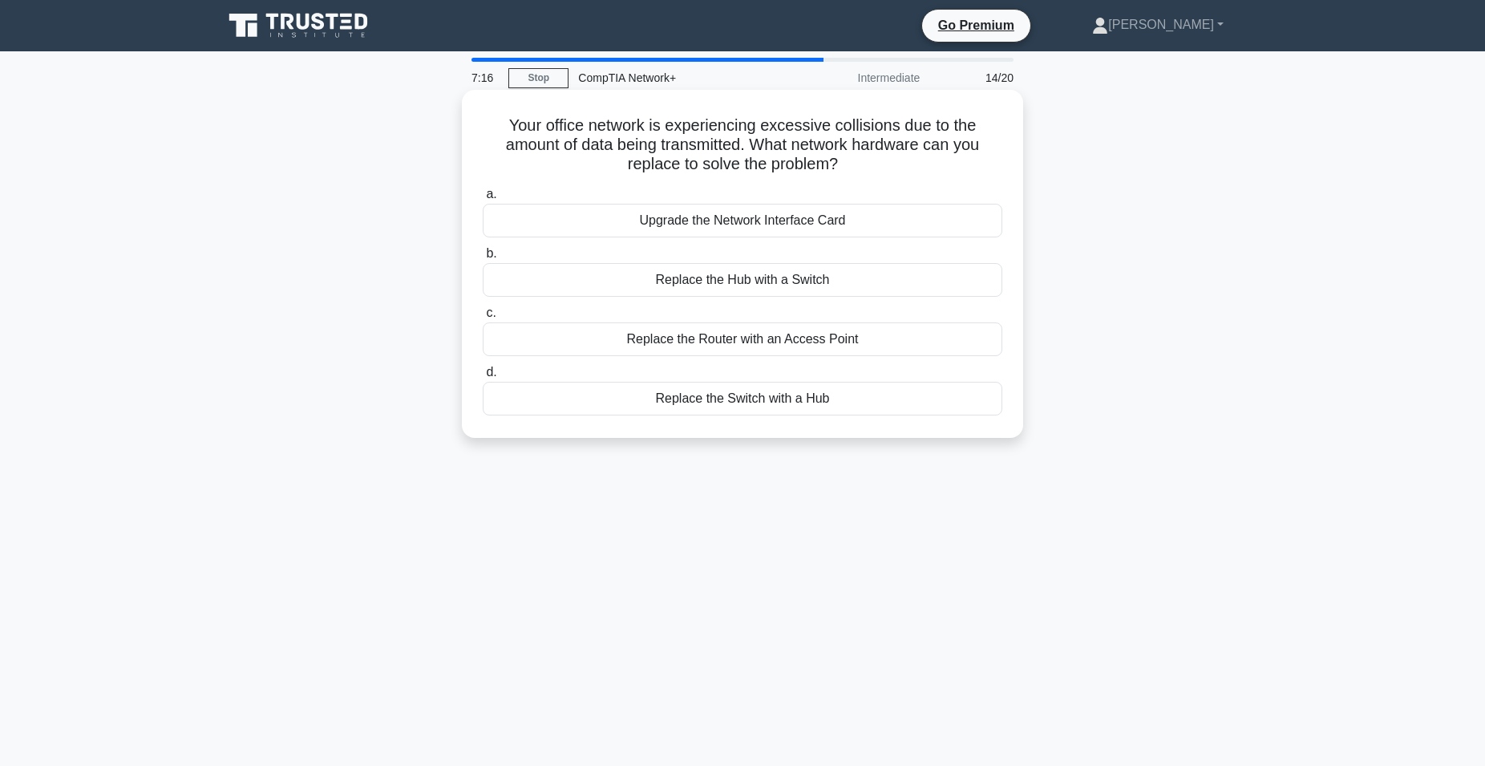
click at [608, 401] on div "Replace the Switch with a Hub" at bounding box center [743, 399] width 520 height 34
click at [483, 378] on input "d. Replace the Switch with a Hub" at bounding box center [483, 372] width 0 height 10
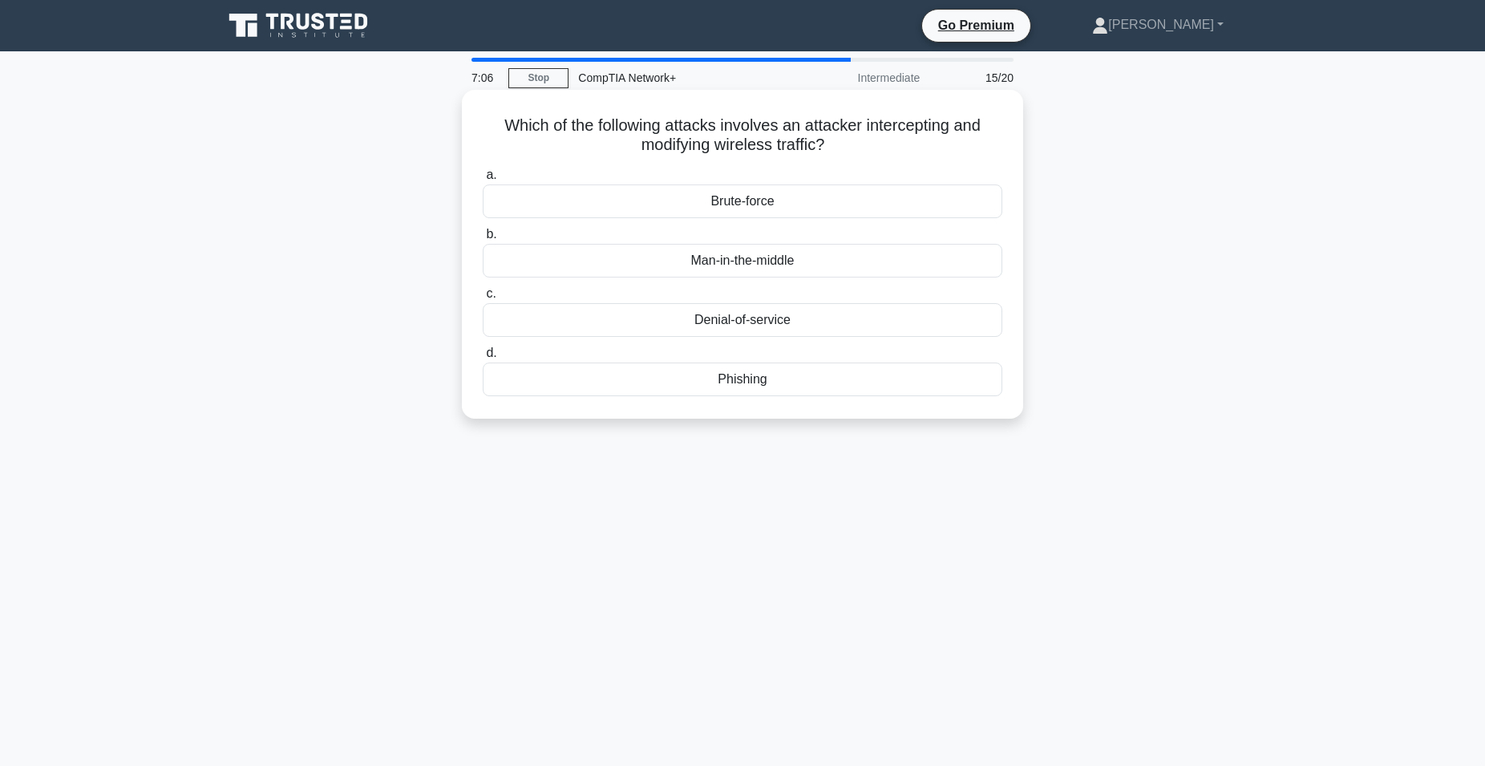
click at [611, 264] on div "Man-in-the-middle" at bounding box center [743, 261] width 520 height 34
click at [483, 240] on input "b. Man-in-the-middle" at bounding box center [483, 234] width 0 height 10
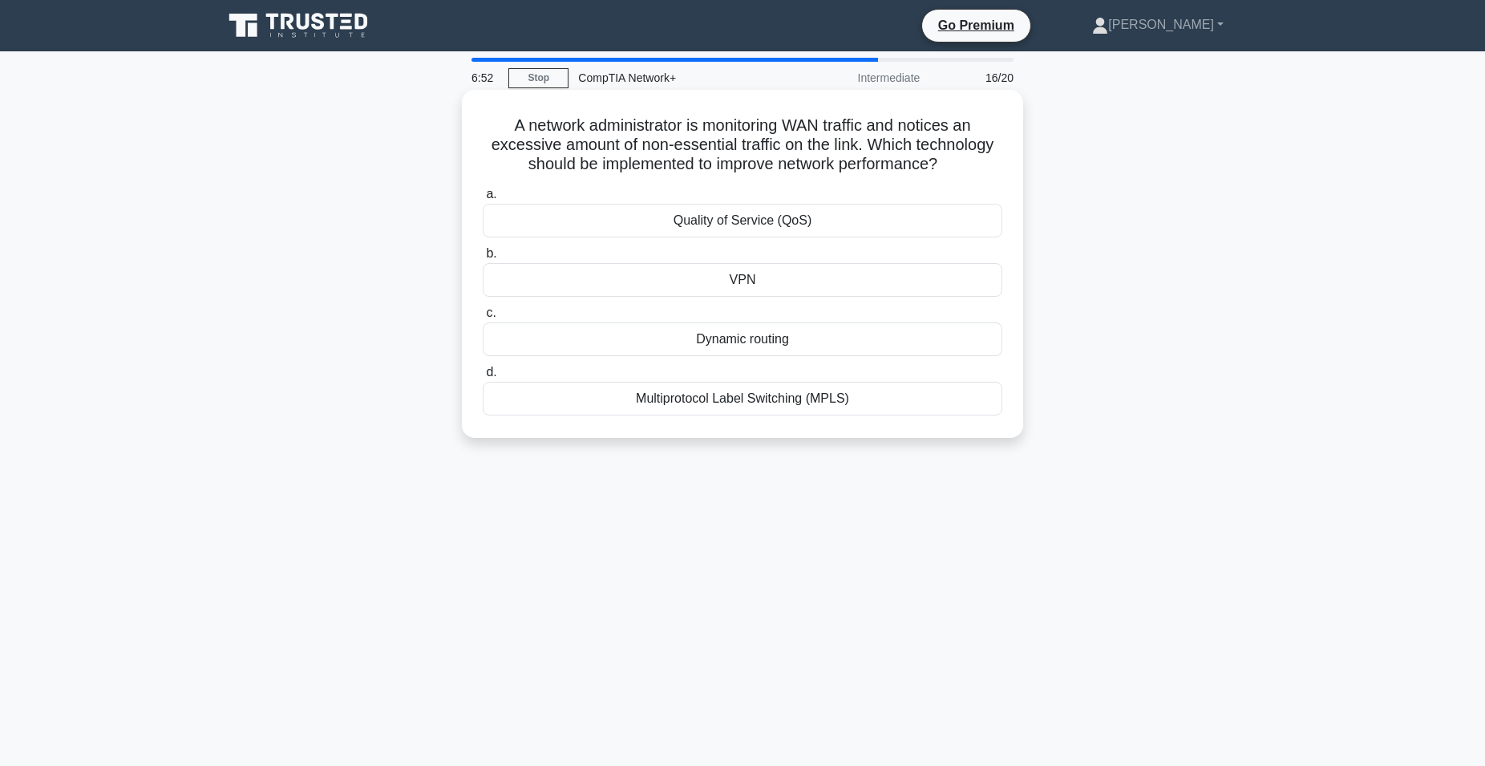
click at [617, 228] on div "Quality of Service (QoS)" at bounding box center [743, 221] width 520 height 34
click at [483, 200] on input "a. Quality of Service (QoS)" at bounding box center [483, 194] width 0 height 10
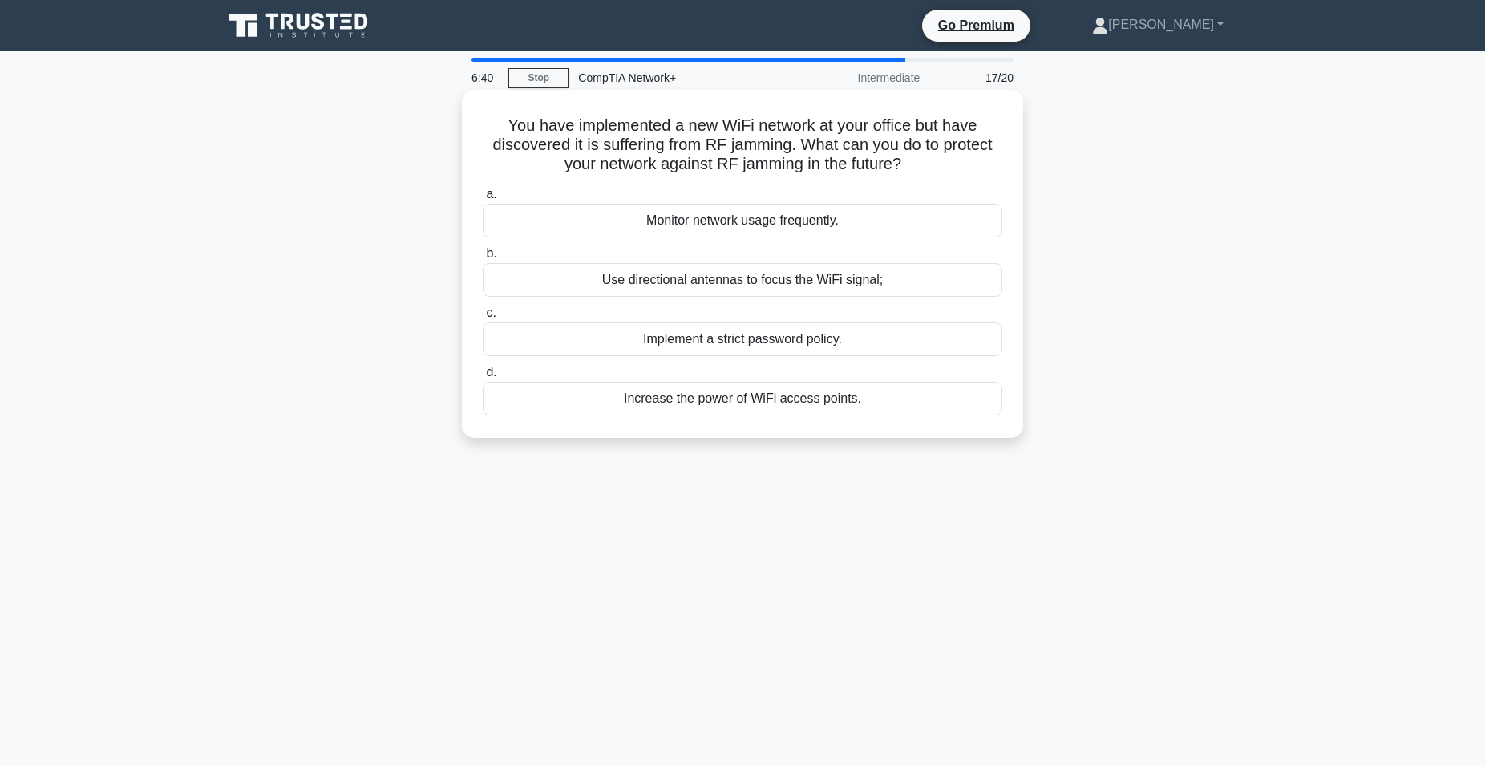
click at [562, 278] on div "Use directional antennas to focus the WiFi signal;" at bounding box center [743, 280] width 520 height 34
click at [483, 259] on input "b. Use directional antennas to focus the WiFi signal;" at bounding box center [483, 254] width 0 height 10
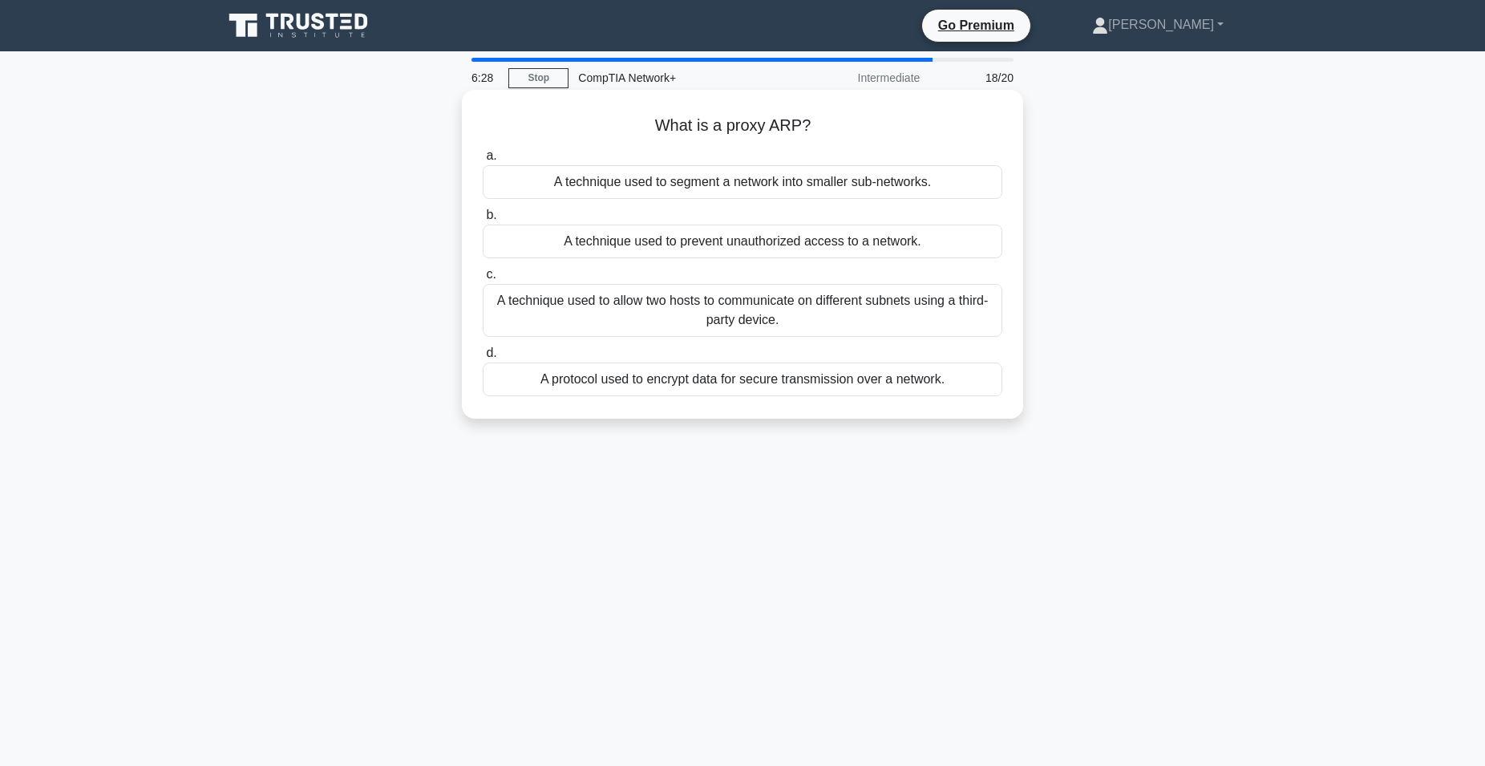
click at [637, 318] on div "A technique used to allow two hosts to communicate on different subnets using a…" at bounding box center [743, 310] width 520 height 53
click at [483, 280] on input "c. A technique used to allow two hosts to communicate on different subnets usin…" at bounding box center [483, 274] width 0 height 10
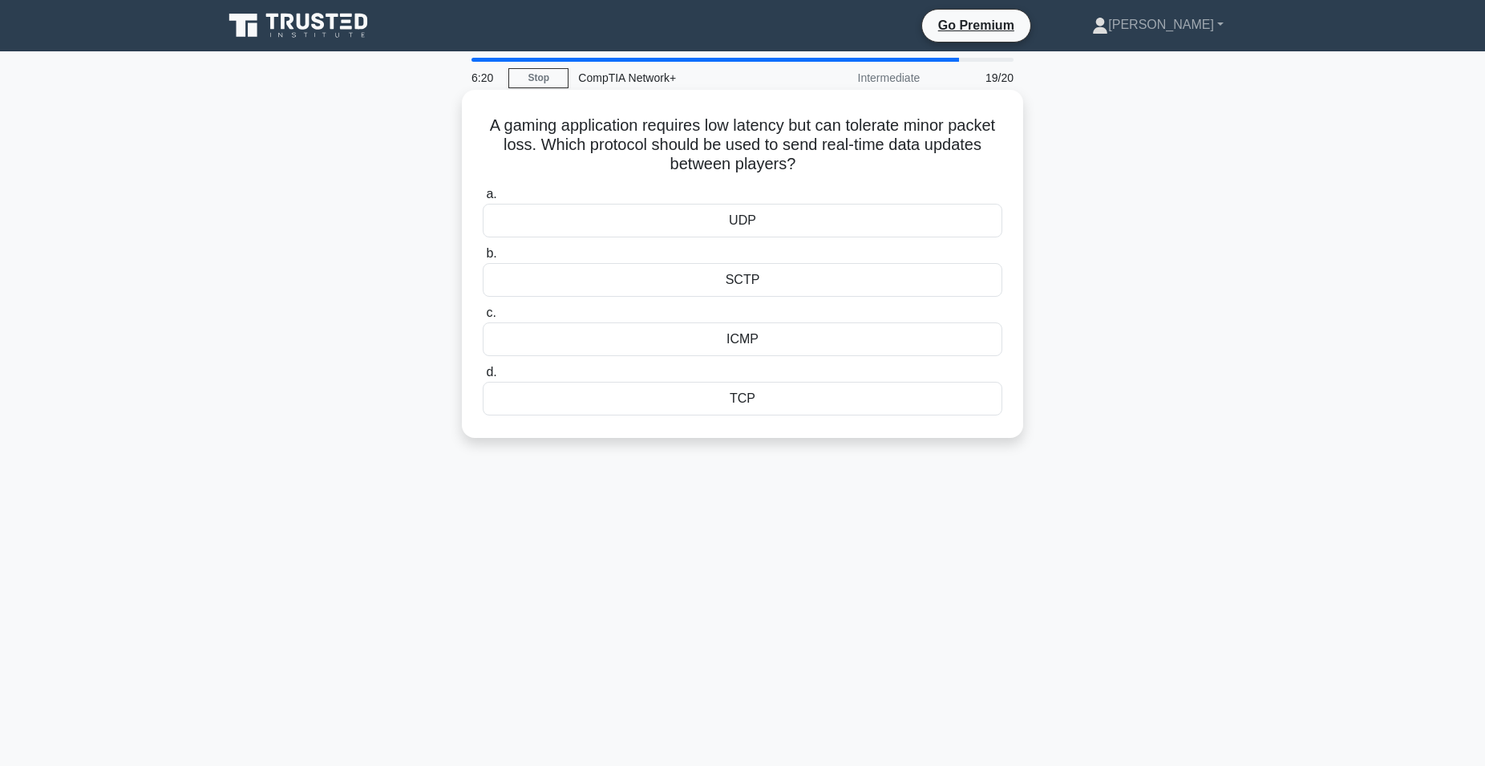
click at [683, 343] on div "ICMP" at bounding box center [743, 339] width 520 height 34
click at [483, 318] on input "c. ICMP" at bounding box center [483, 313] width 0 height 10
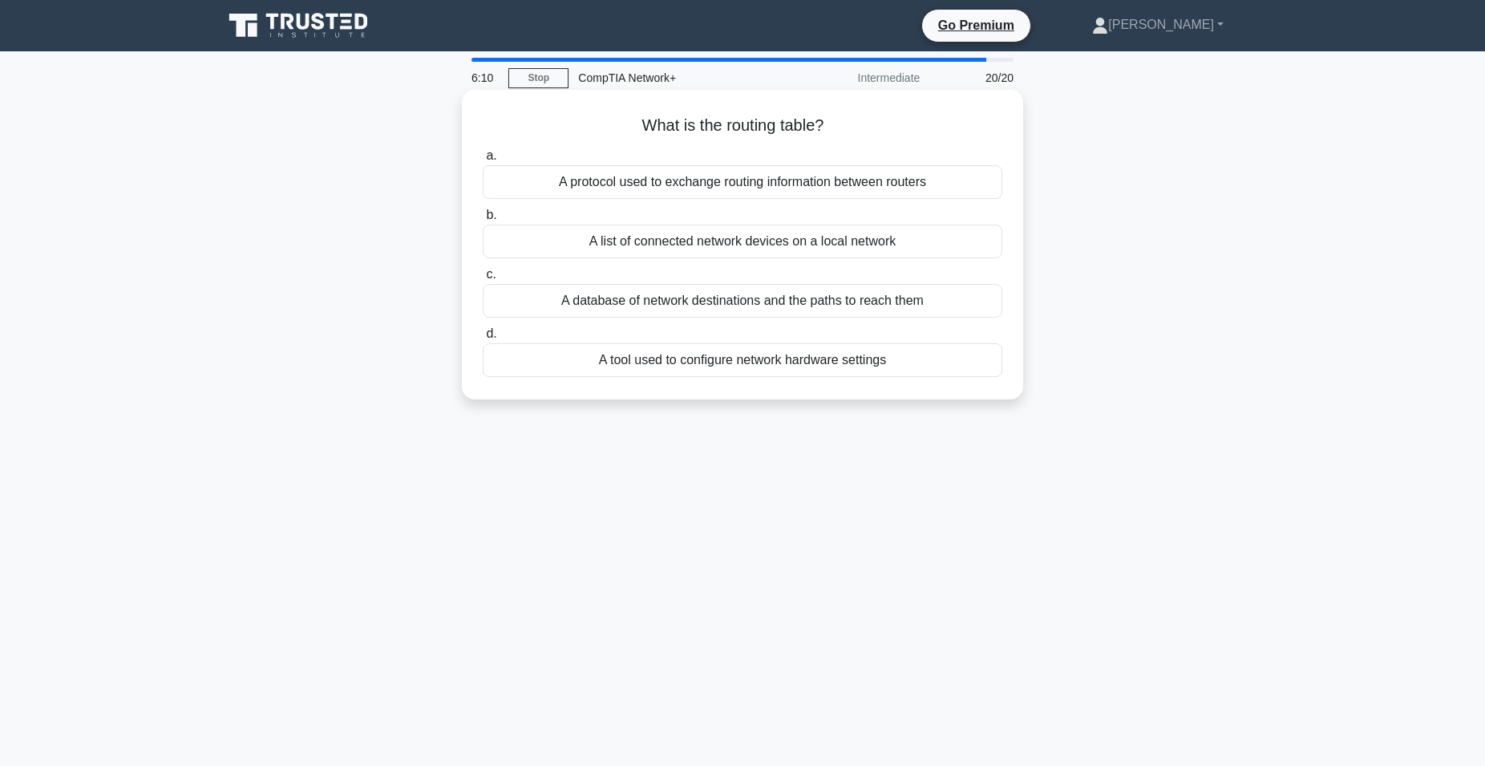
click at [532, 300] on div "A database of network destinations and the paths to reach them" at bounding box center [743, 301] width 520 height 34
click at [483, 280] on input "c. A database of network destinations and the paths to reach them" at bounding box center [483, 274] width 0 height 10
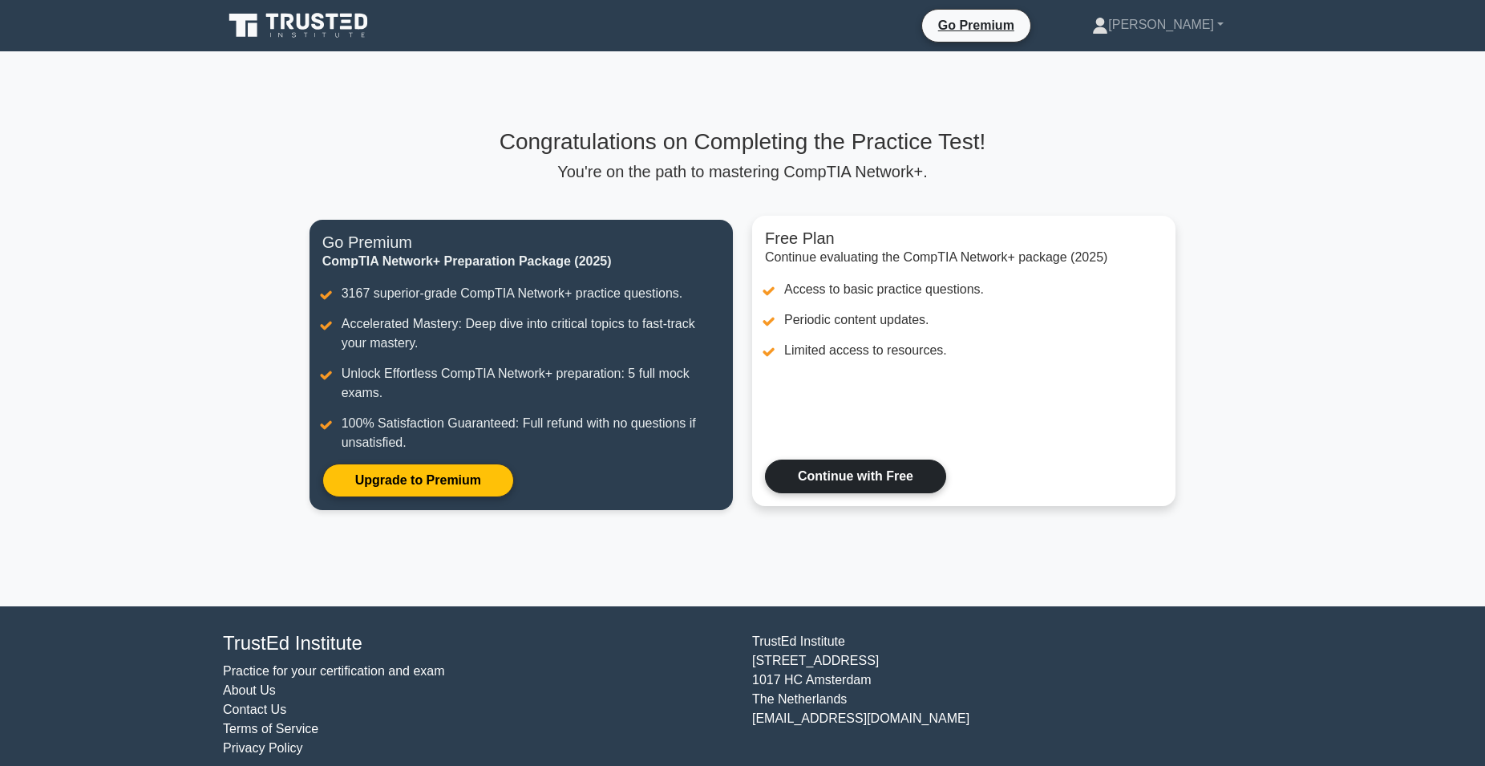
click at [851, 483] on link "Continue with Free" at bounding box center [855, 476] width 181 height 34
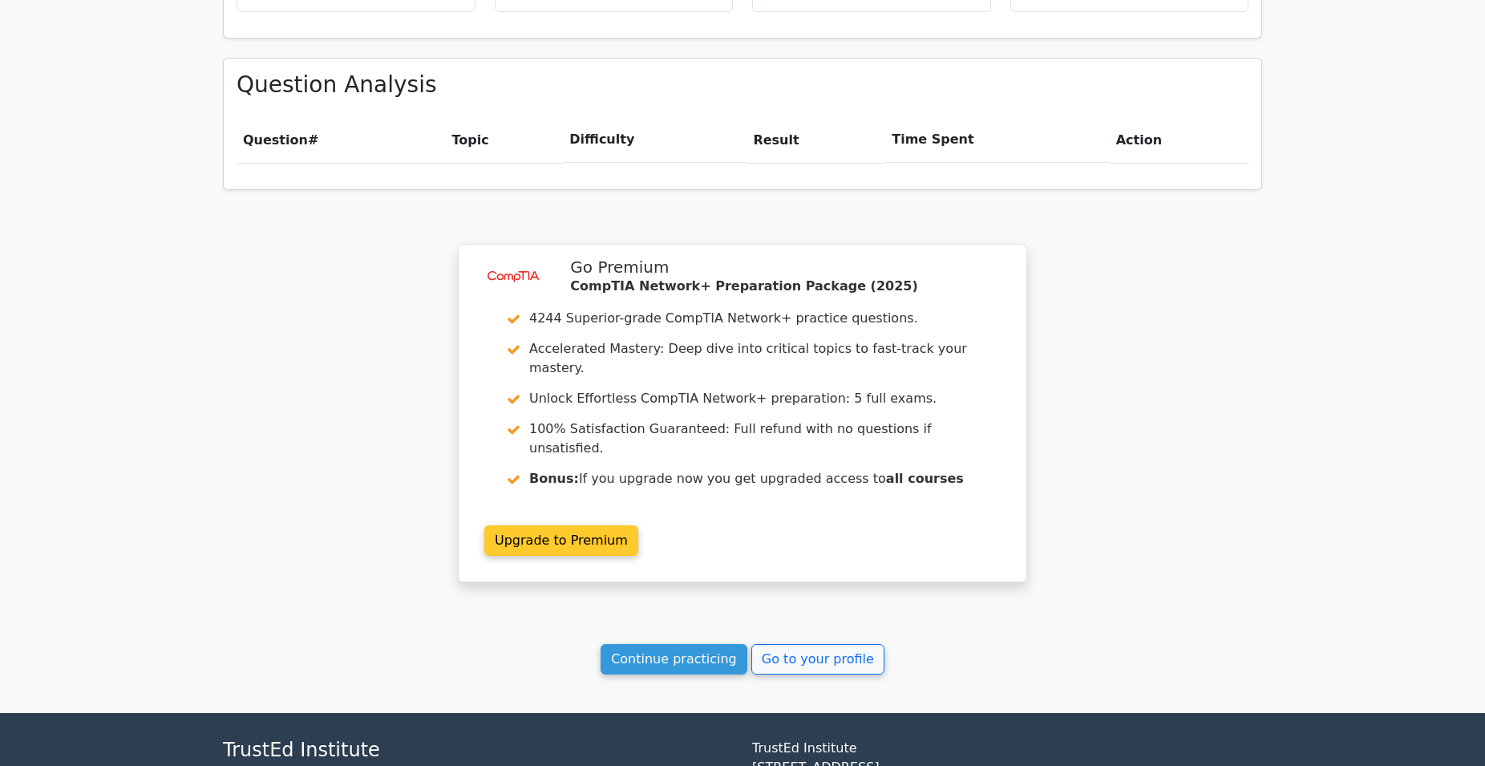
scroll to position [1078, 0]
